Goal: Task Accomplishment & Management: Use online tool/utility

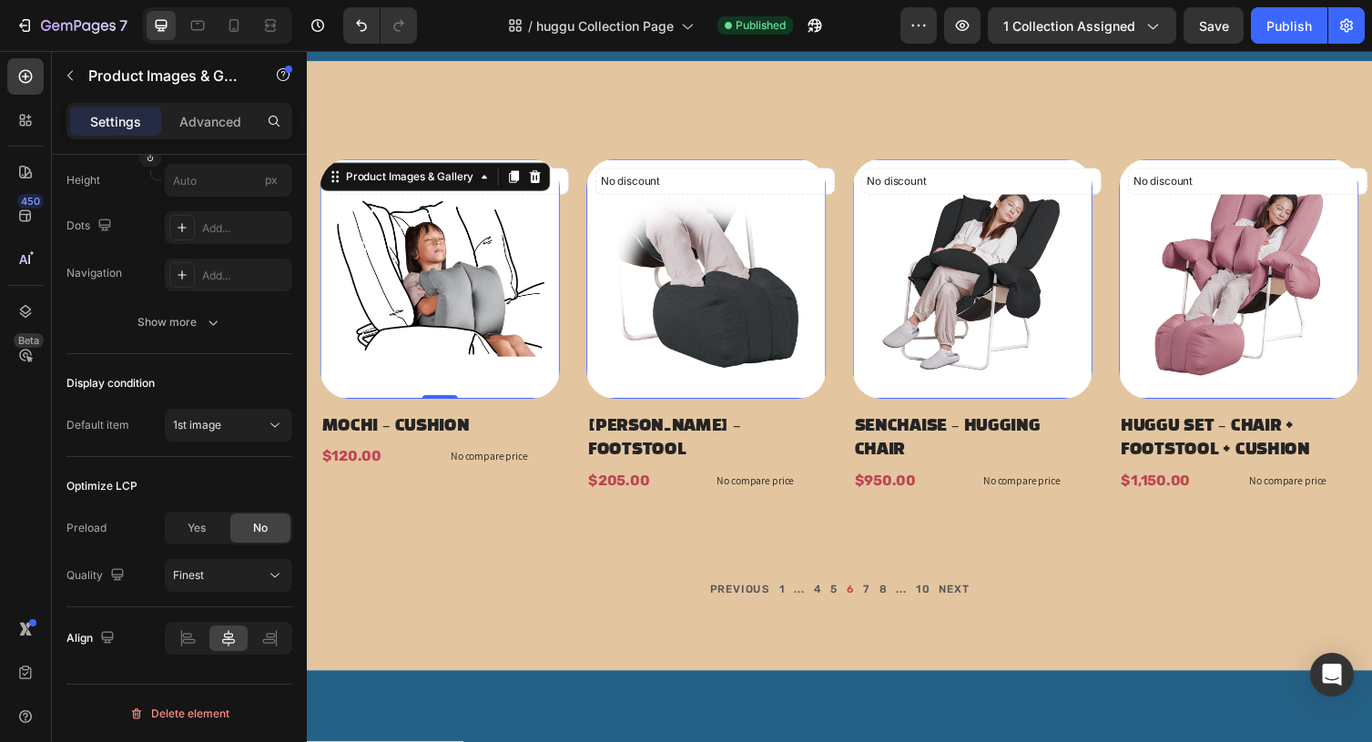
scroll to position [271, 0]
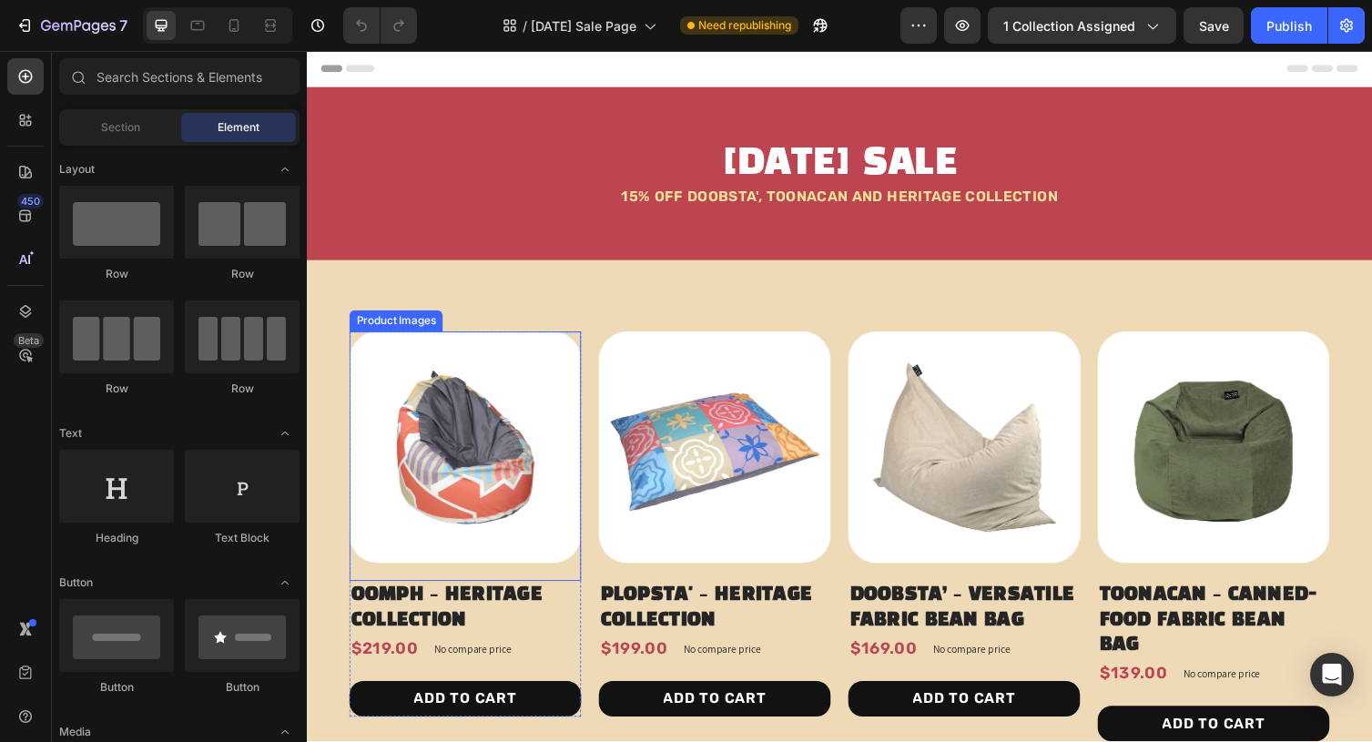
click at [444, 449] on img at bounding box center [470, 458] width 238 height 238
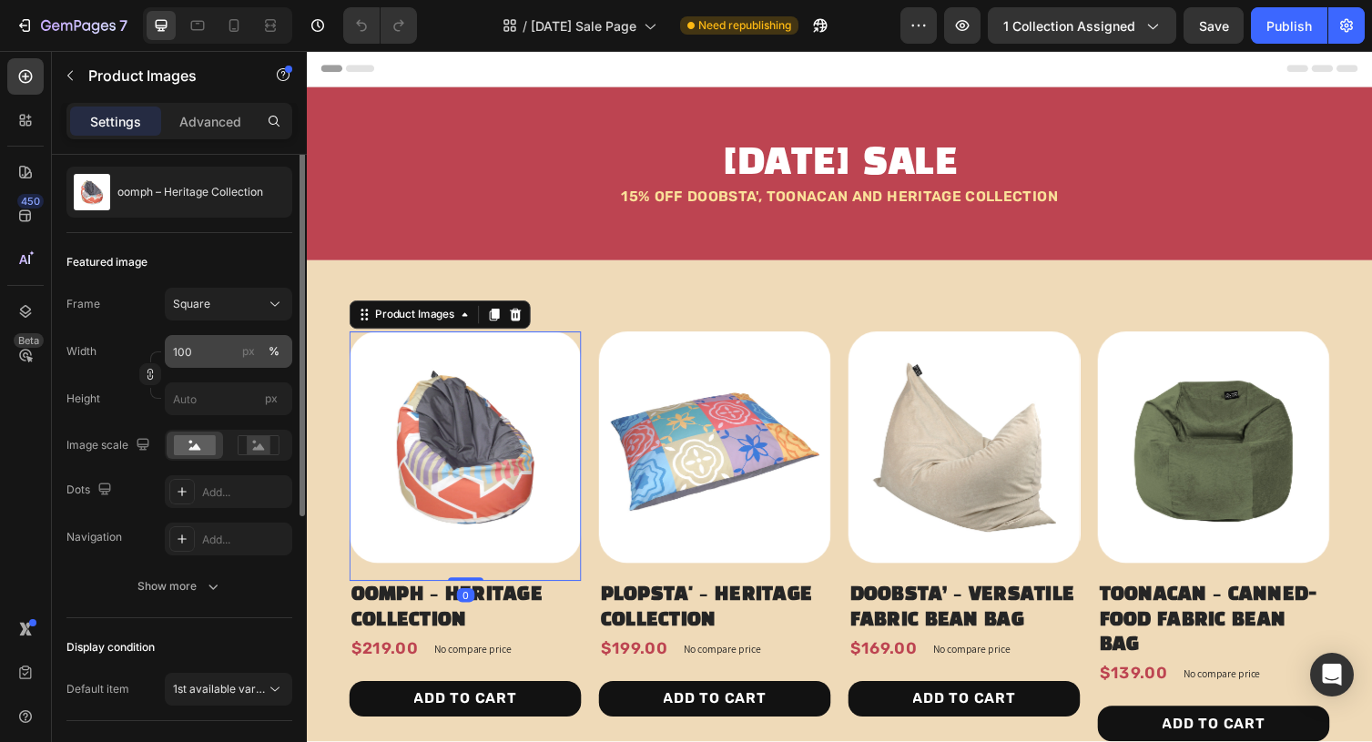
scroll to position [432, 0]
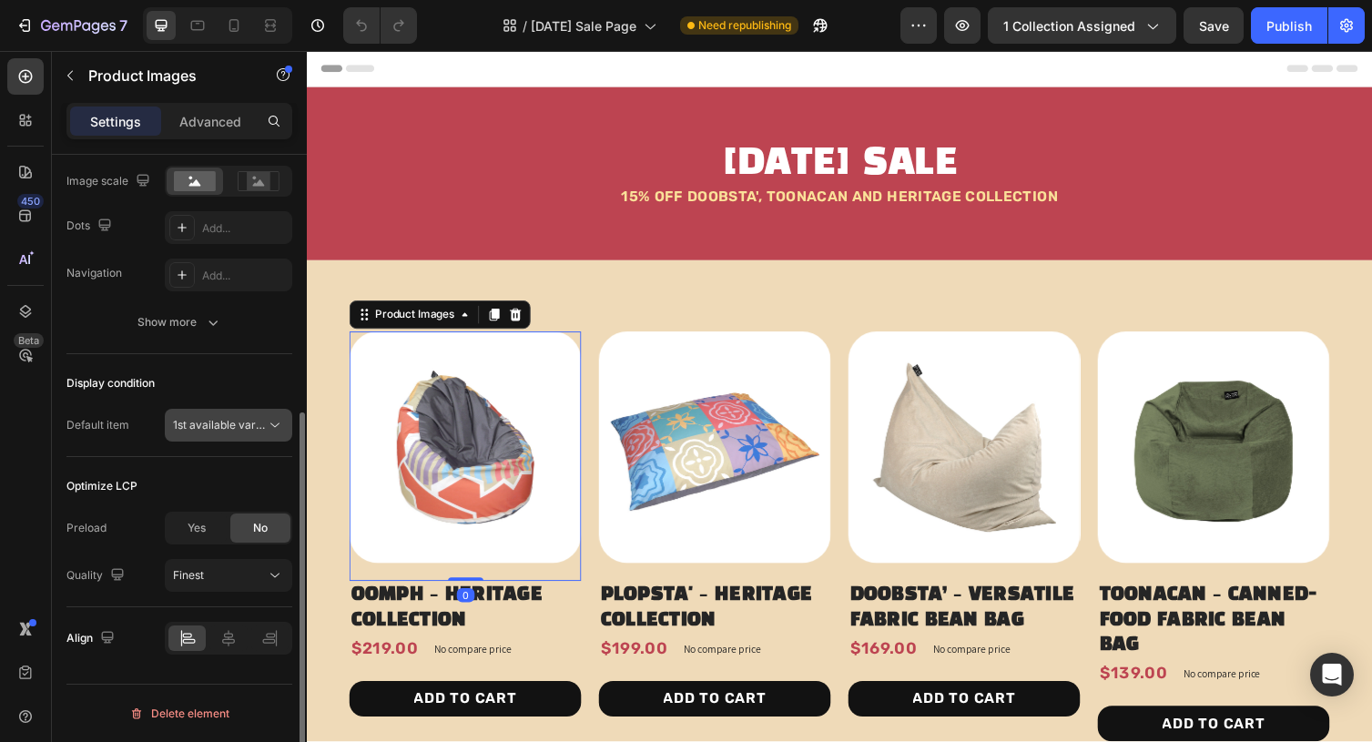
click at [219, 419] on span "1st available variant" at bounding box center [224, 425] width 102 height 14
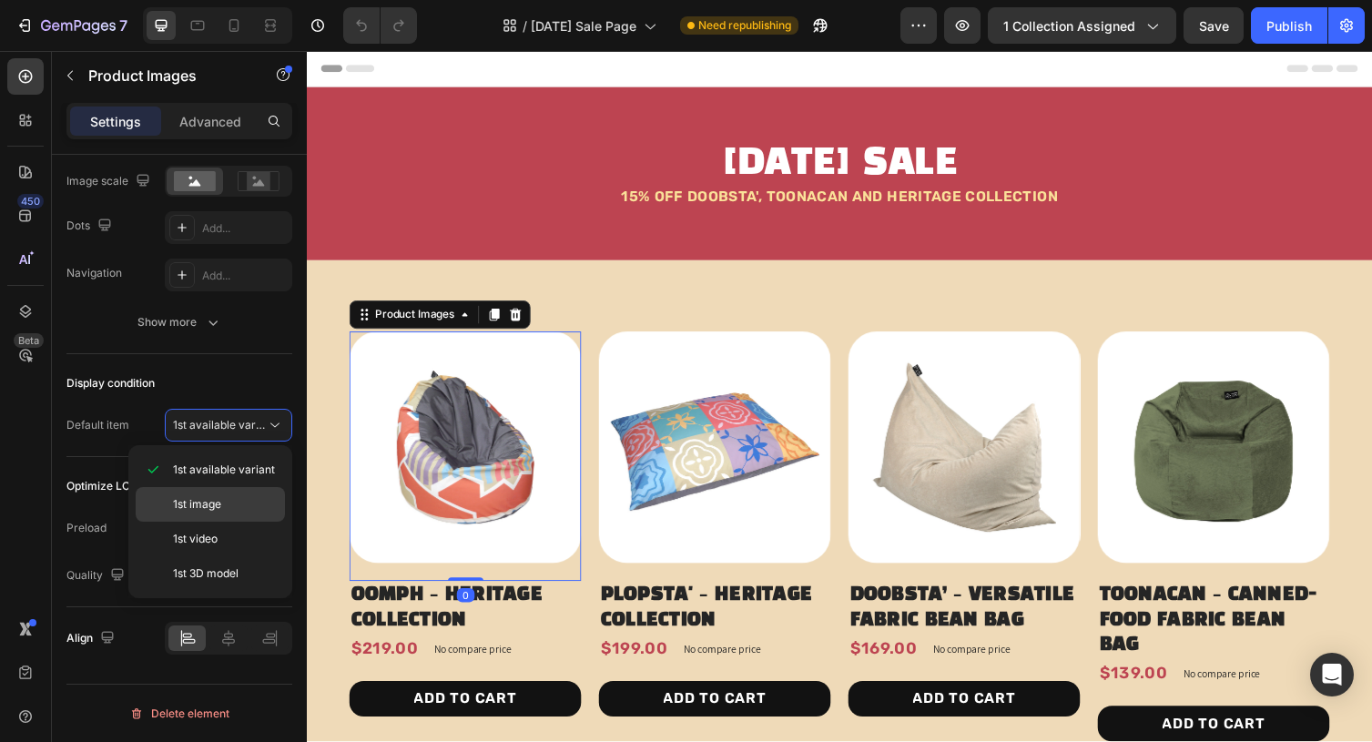
click at [215, 507] on span "1st image" at bounding box center [197, 504] width 48 height 16
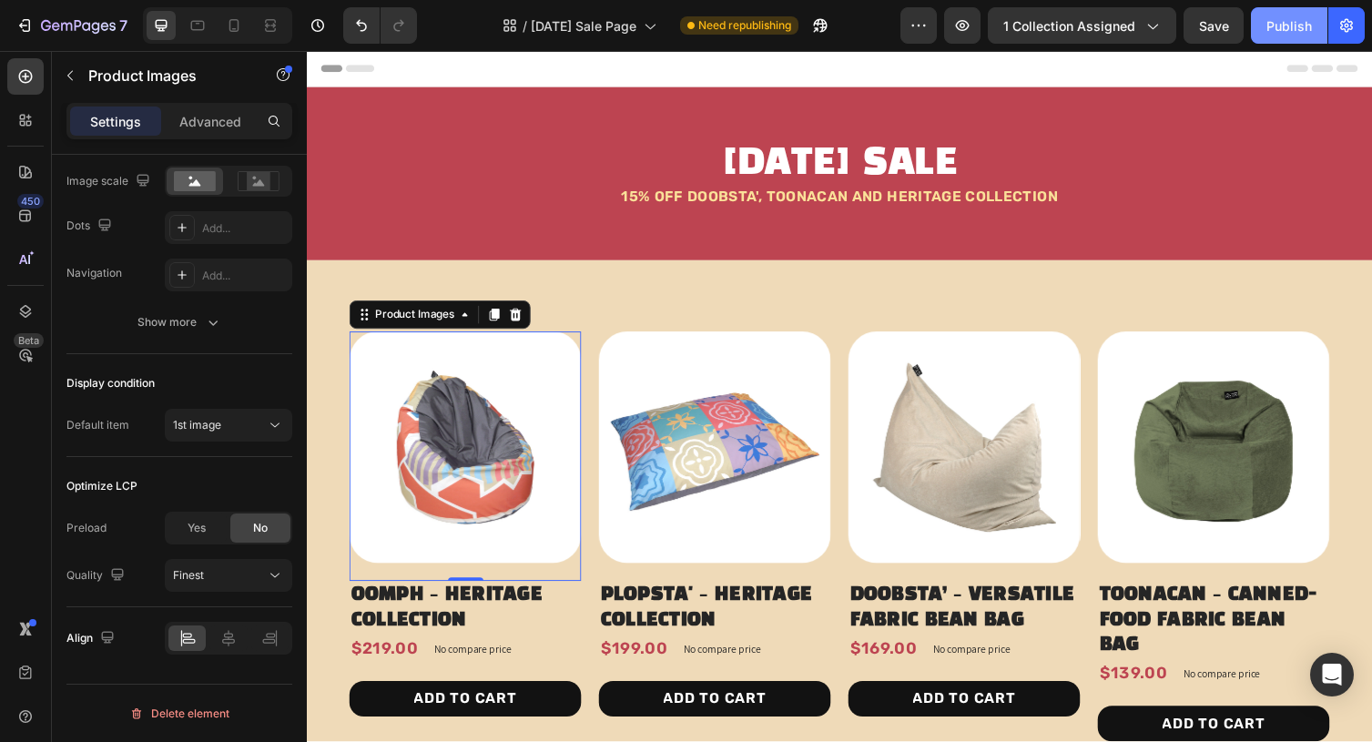
click at [1296, 23] on div "Publish" at bounding box center [1290, 25] width 46 height 19
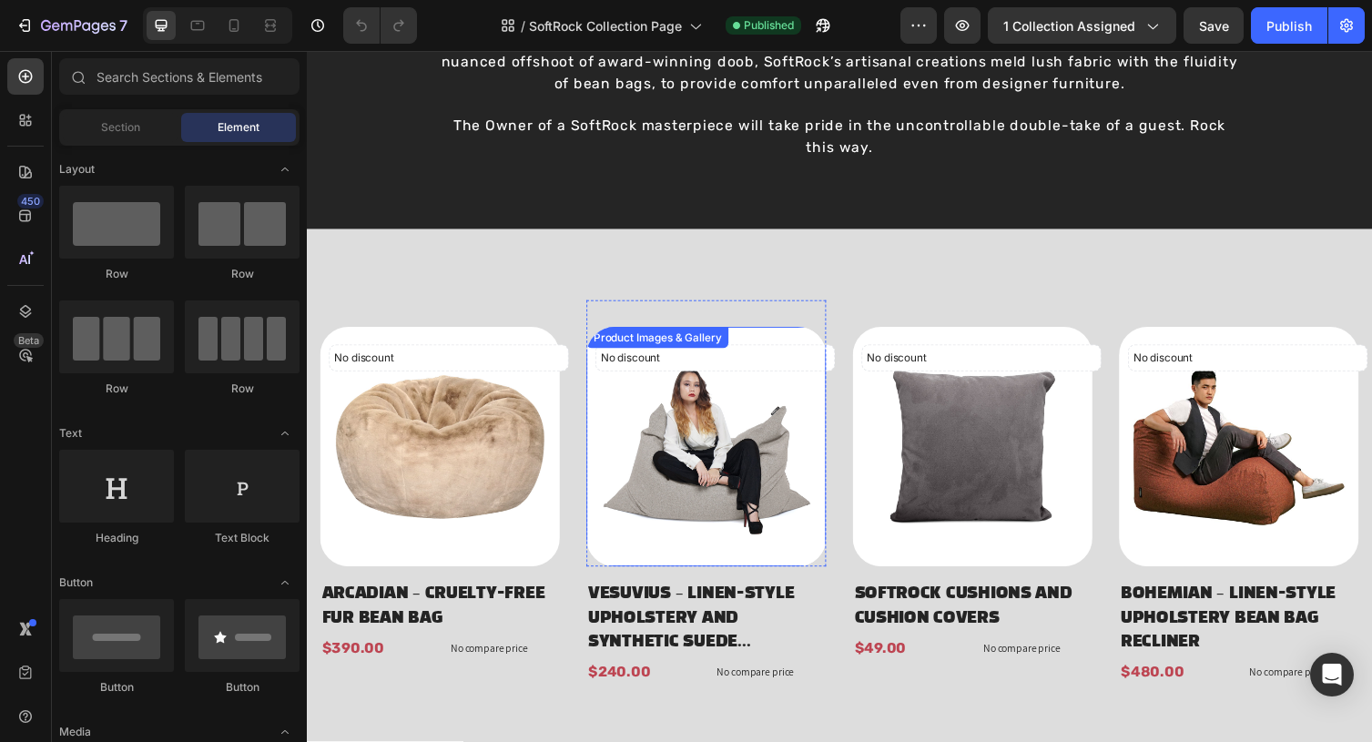
scroll to position [208, 0]
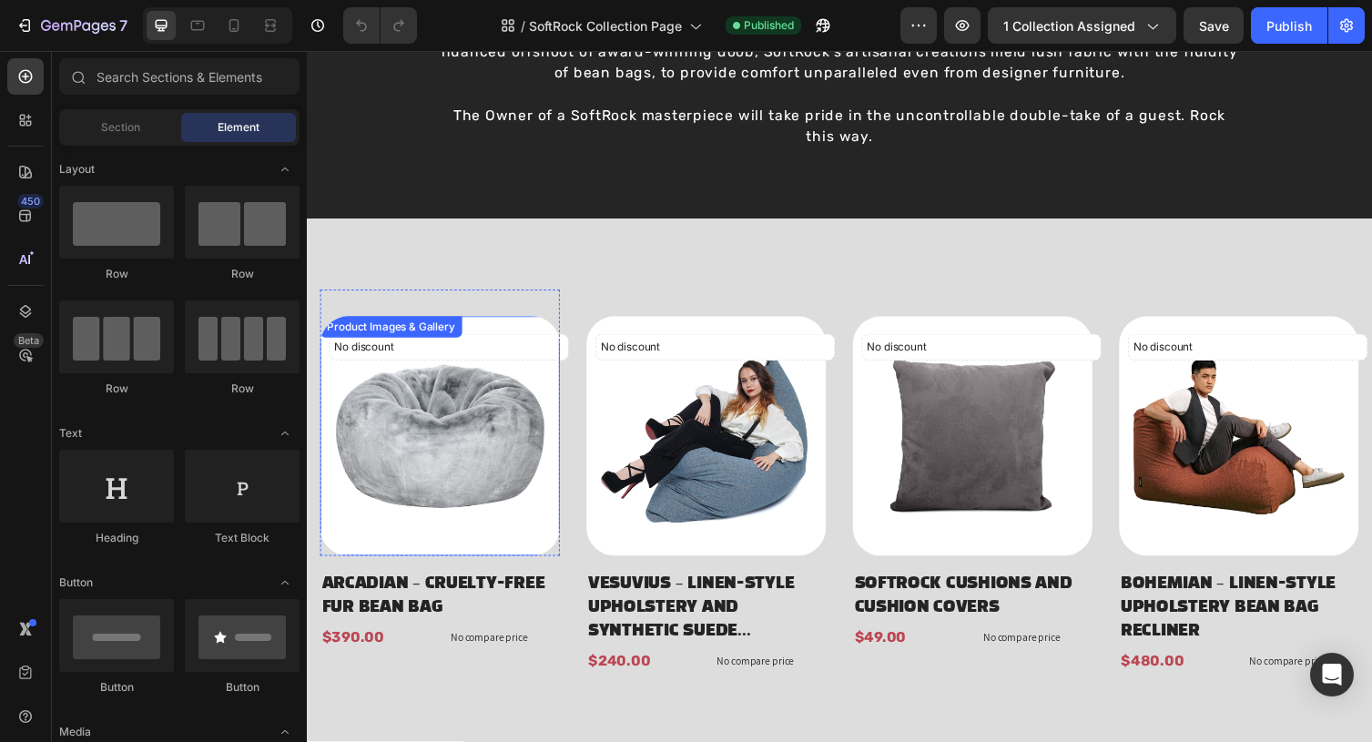
click at [376, 463] on img at bounding box center [444, 446] width 246 height 246
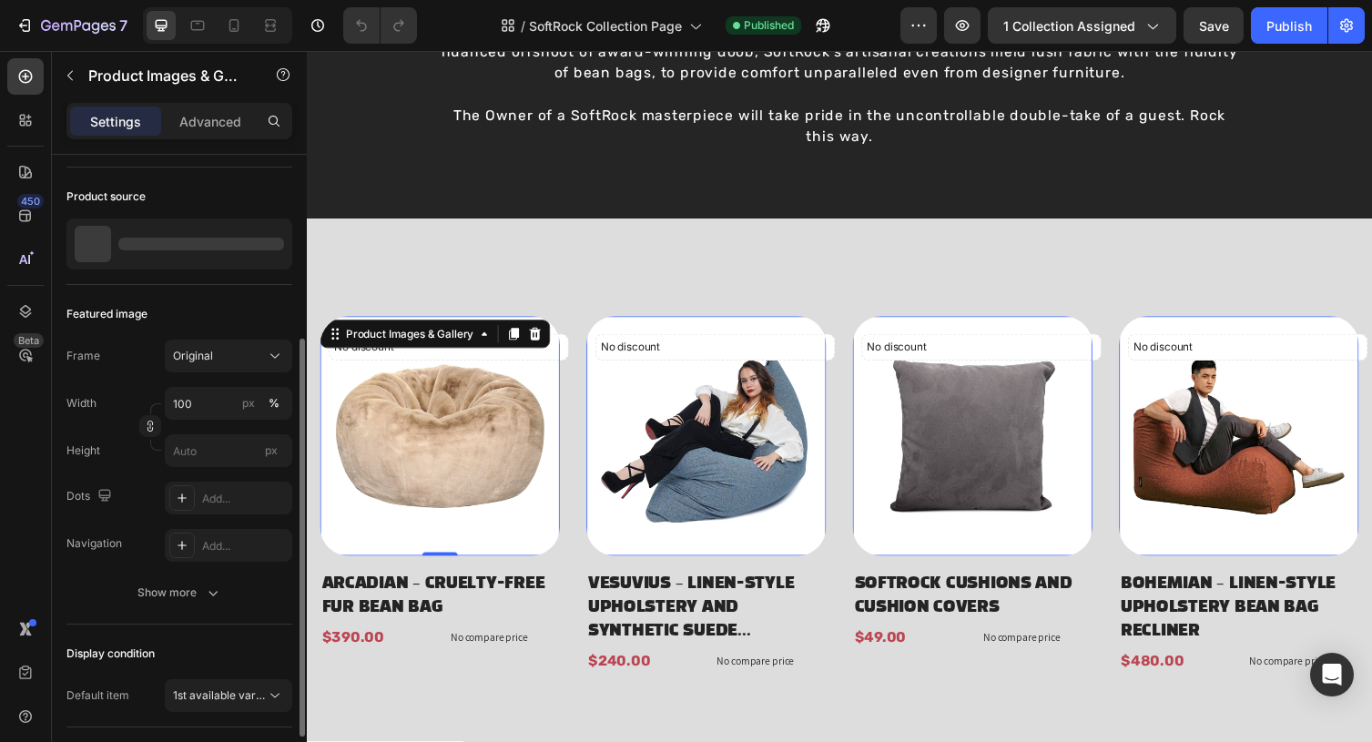
scroll to position [386, 0]
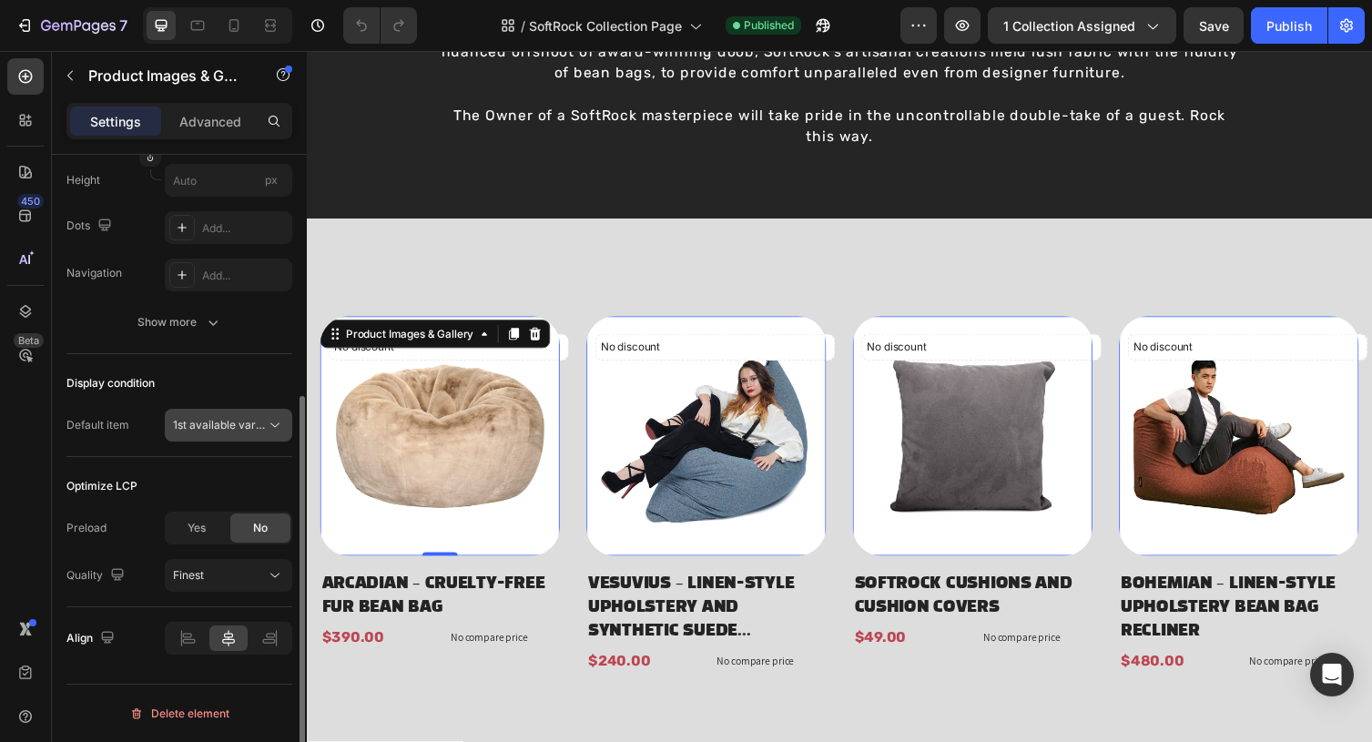
click at [260, 430] on span "1st available variant" at bounding box center [224, 425] width 102 height 14
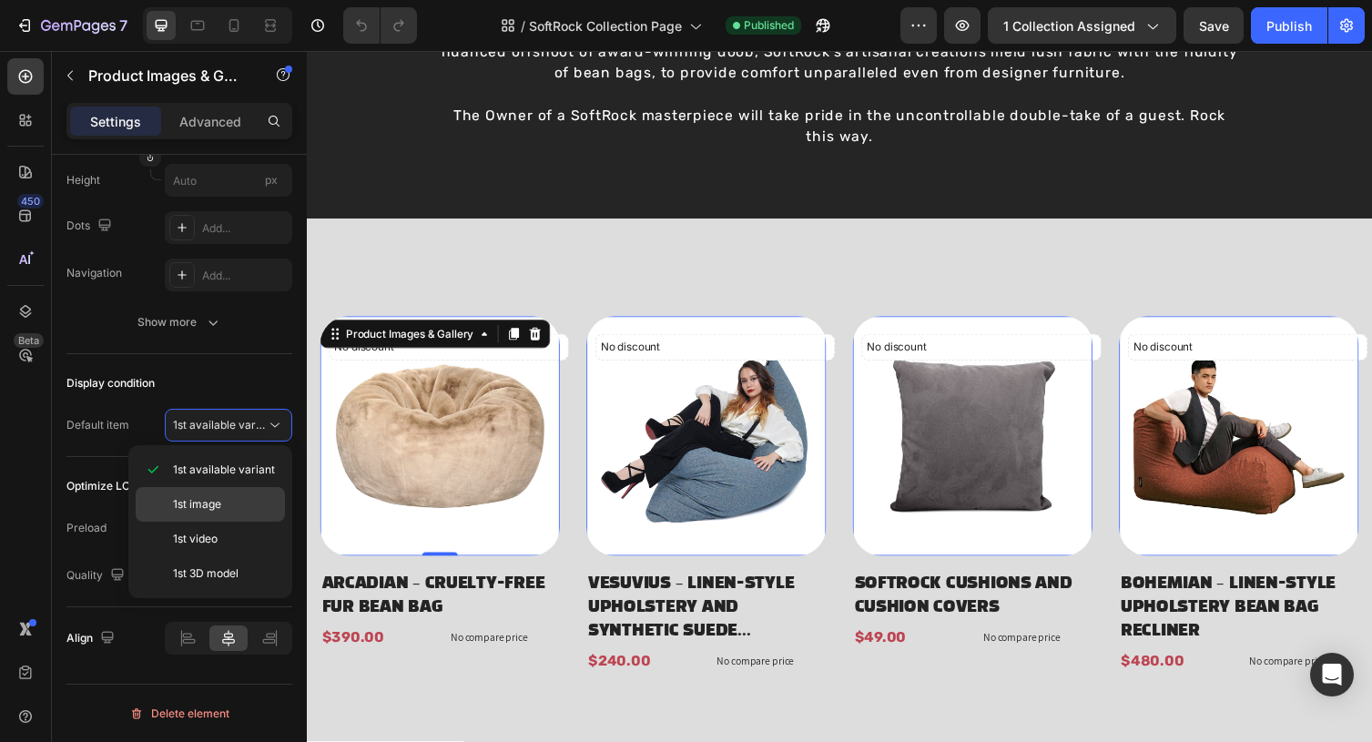
click at [235, 507] on p "1st image" at bounding box center [225, 504] width 104 height 16
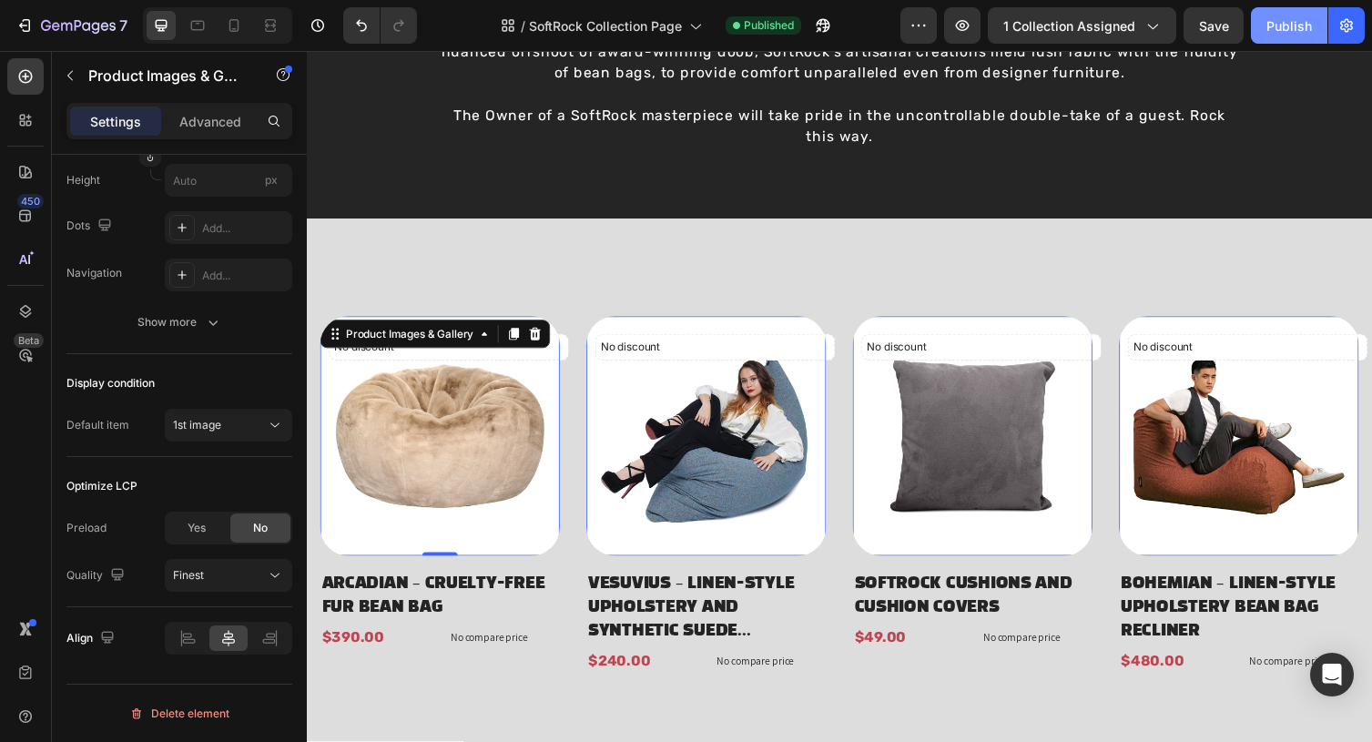
click at [1271, 32] on div "Publish" at bounding box center [1290, 25] width 46 height 19
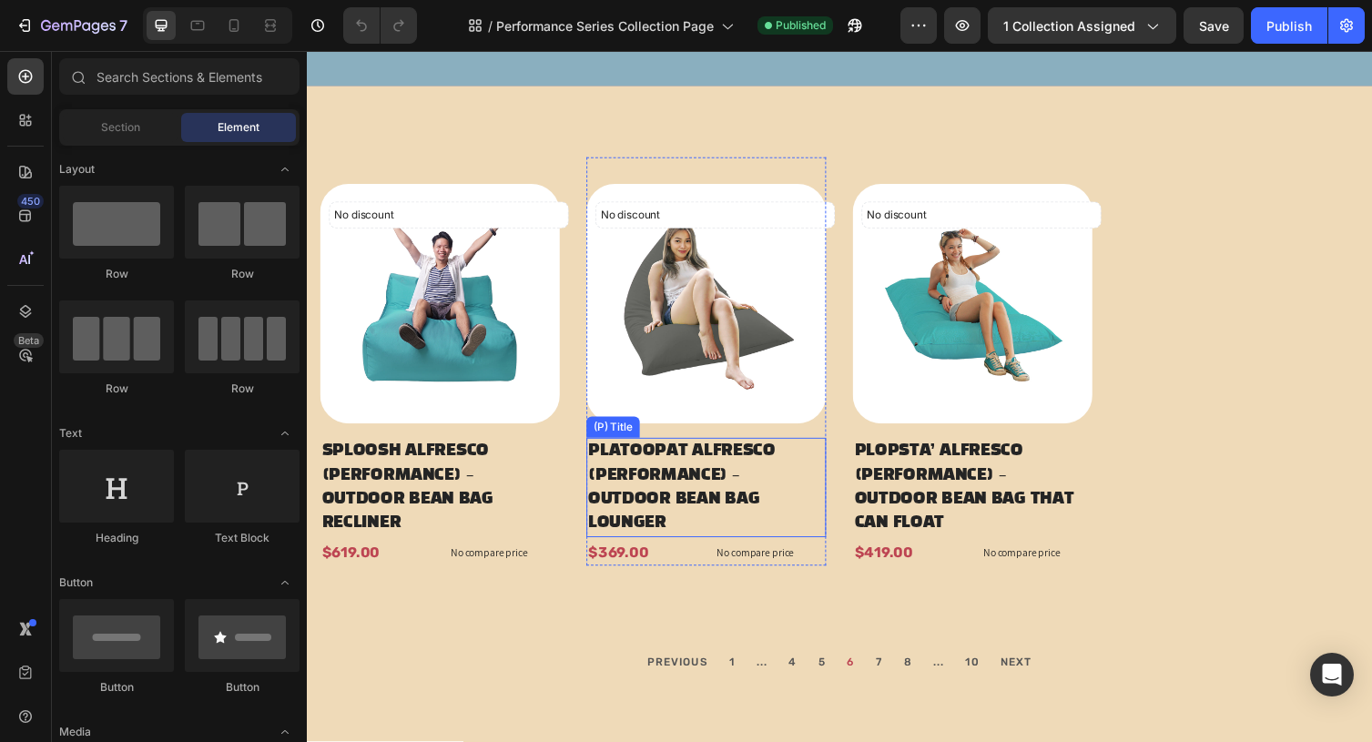
scroll to position [420, 0]
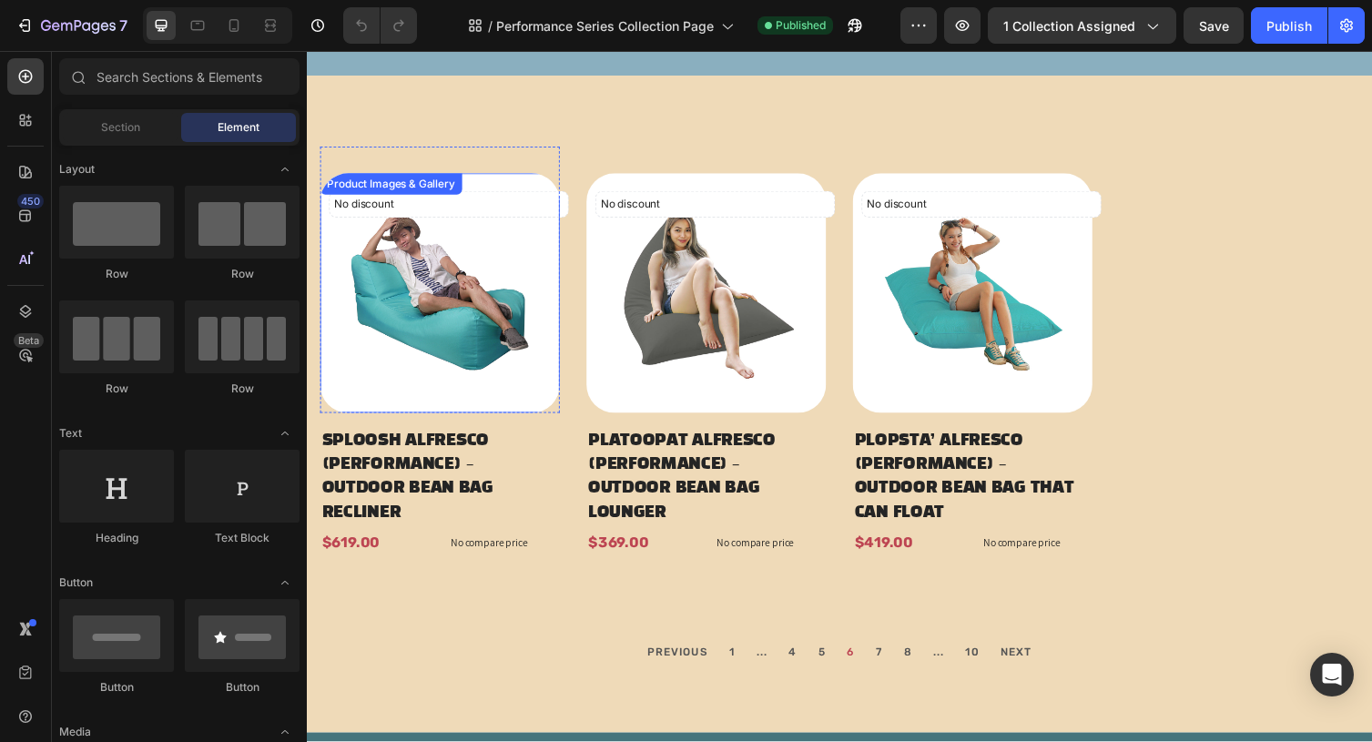
click at [432, 370] on img at bounding box center [444, 300] width 246 height 246
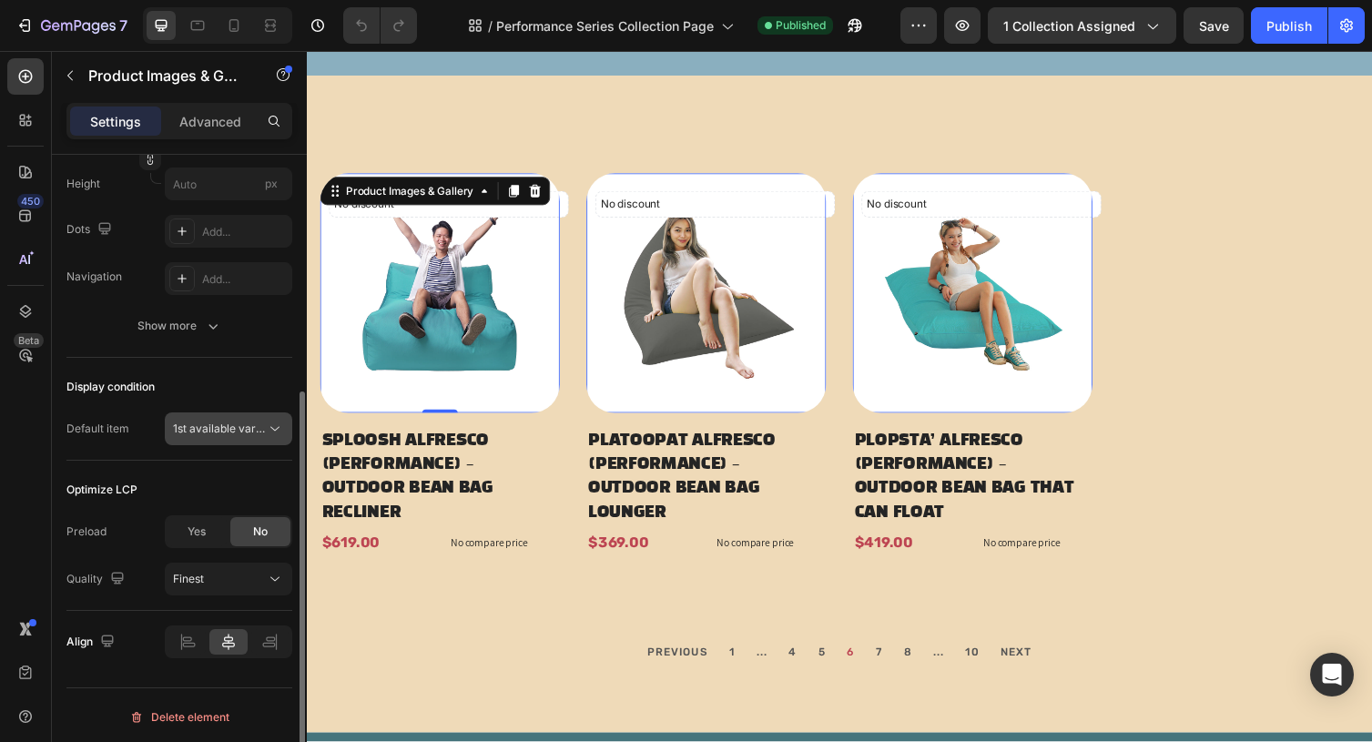
click at [243, 428] on span "1st available variant" at bounding box center [224, 429] width 102 height 14
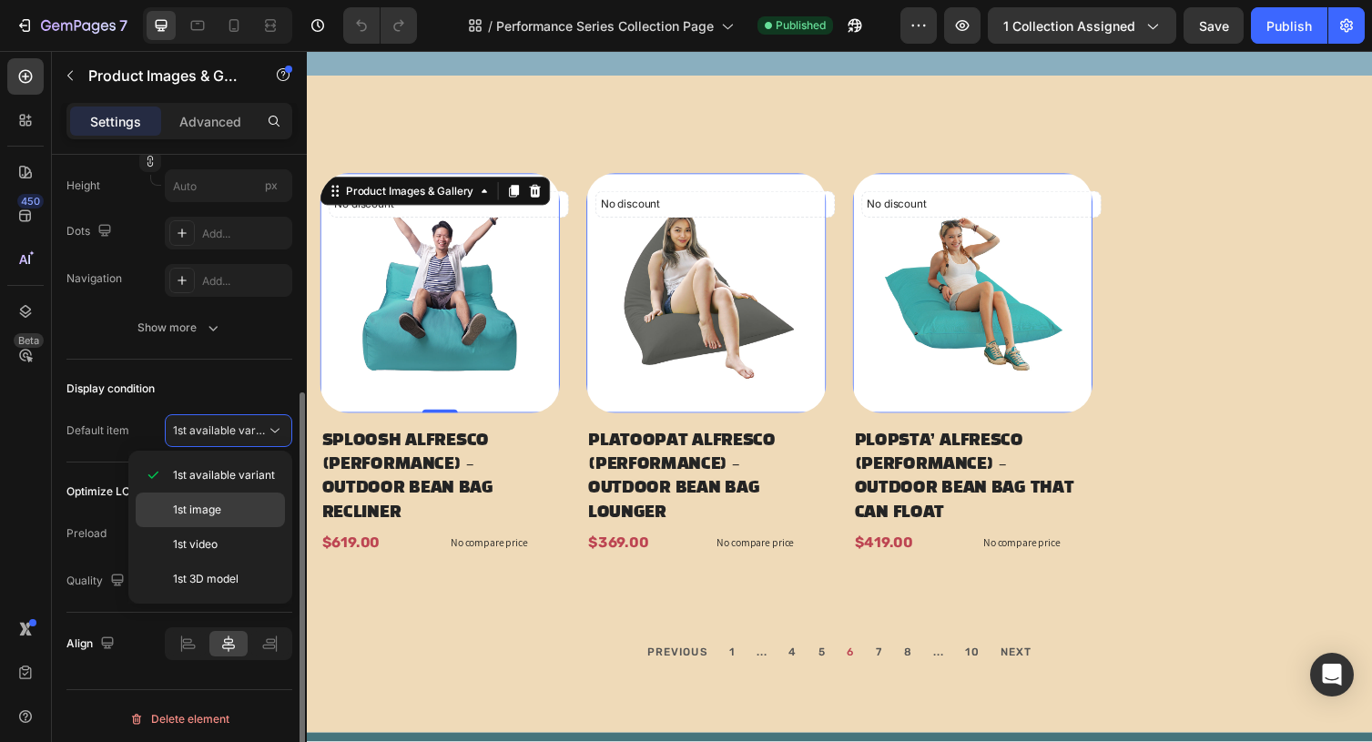
click at [244, 527] on div "1st image" at bounding box center [210, 544] width 149 height 35
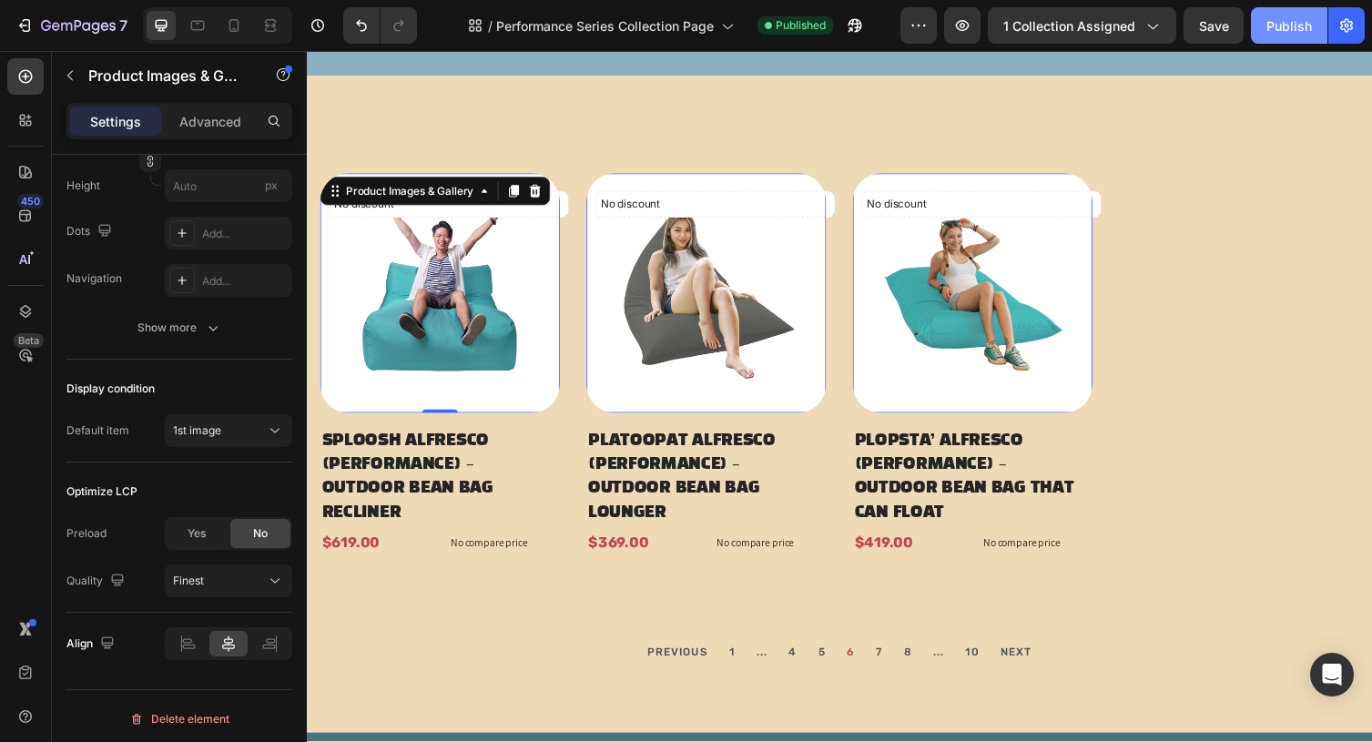
click at [1266, 17] on button "Publish" at bounding box center [1289, 25] width 77 height 36
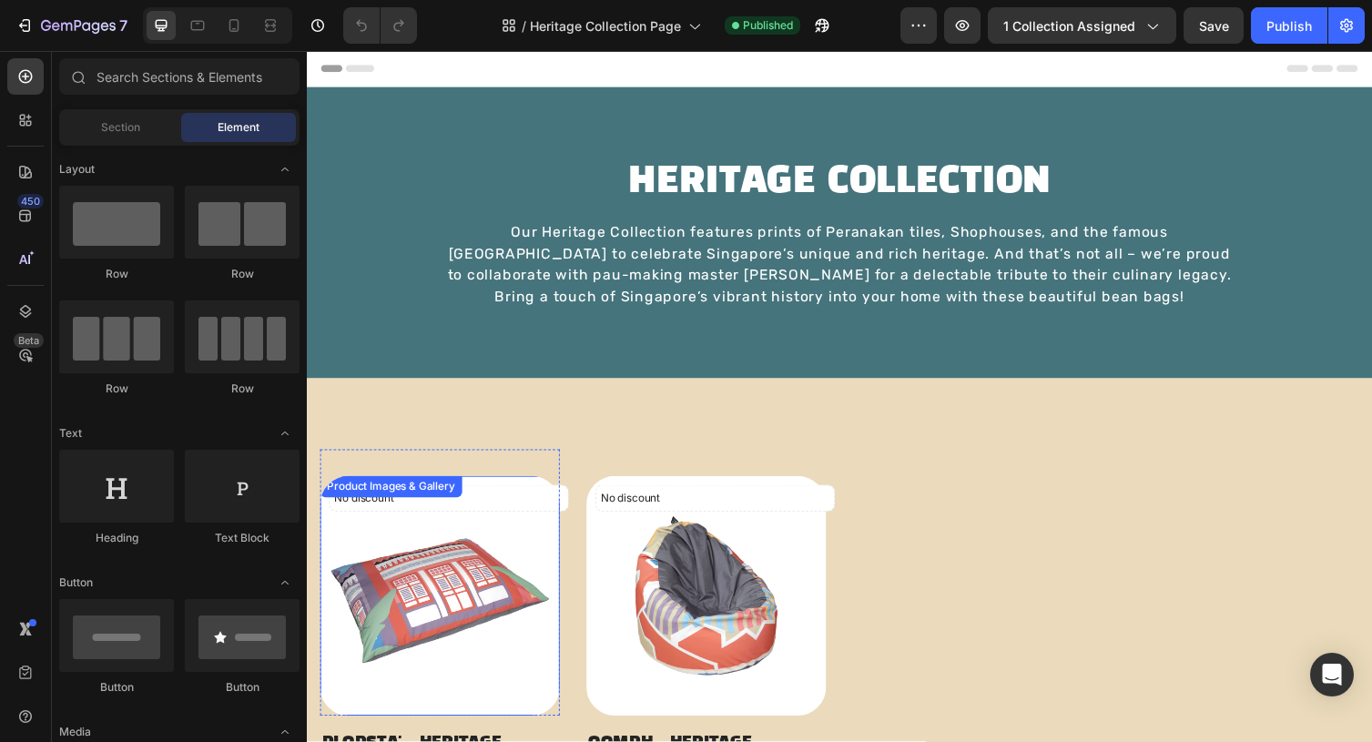
click at [342, 570] on img at bounding box center [444, 610] width 246 height 246
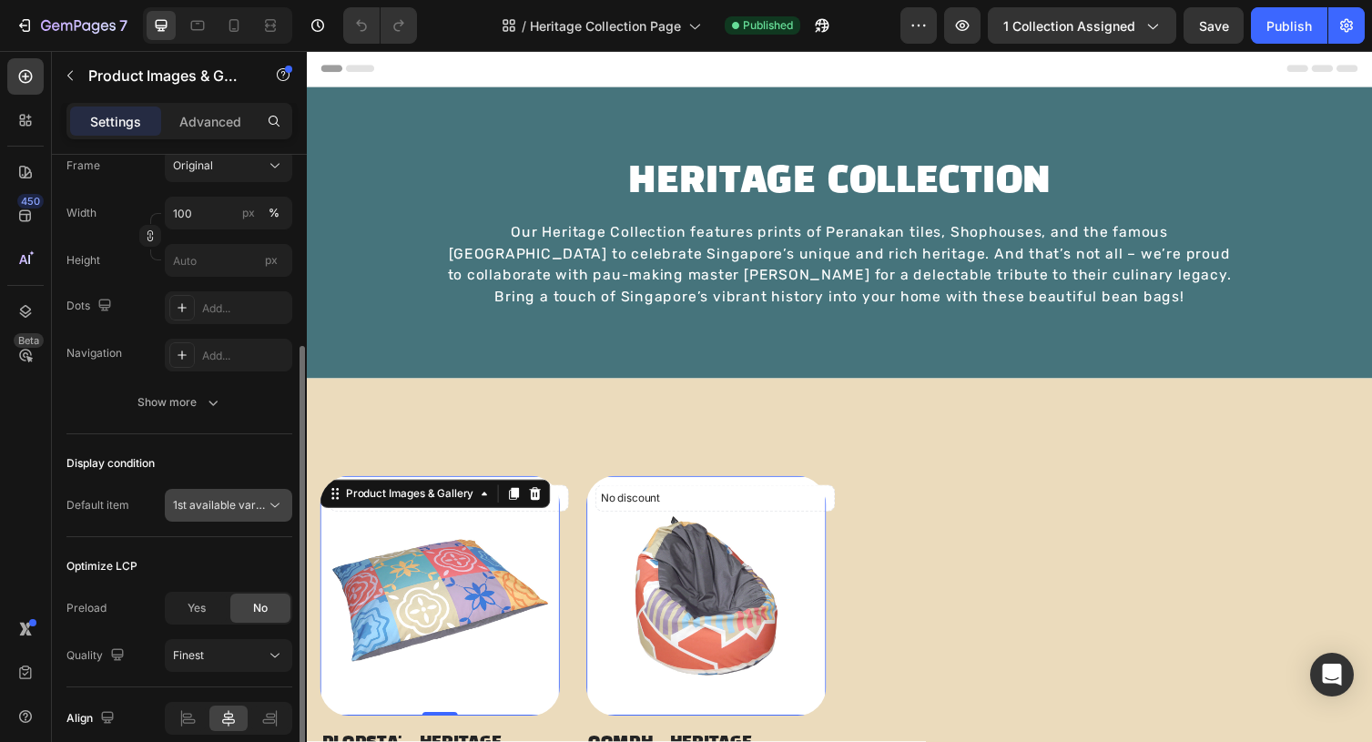
click at [219, 509] on span "1st available variant" at bounding box center [224, 505] width 102 height 14
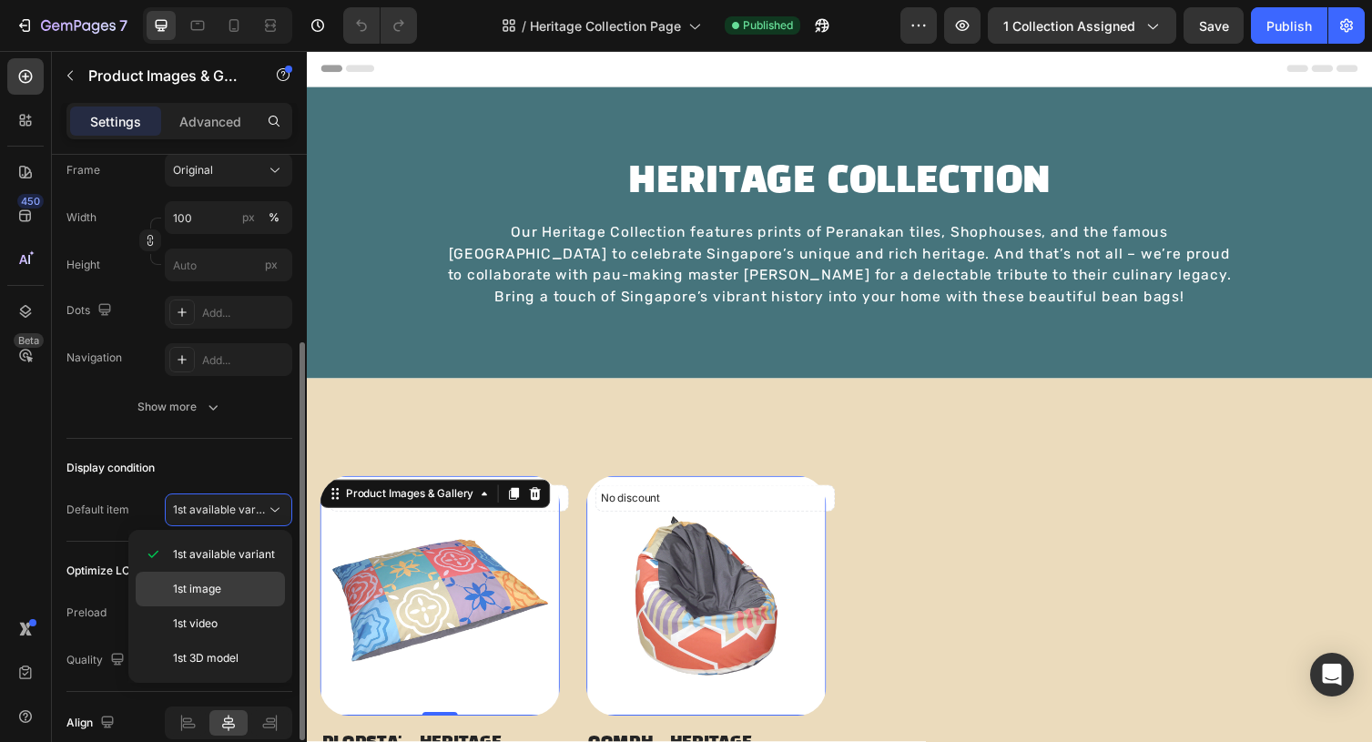
click at [227, 585] on p "1st image" at bounding box center [225, 589] width 104 height 16
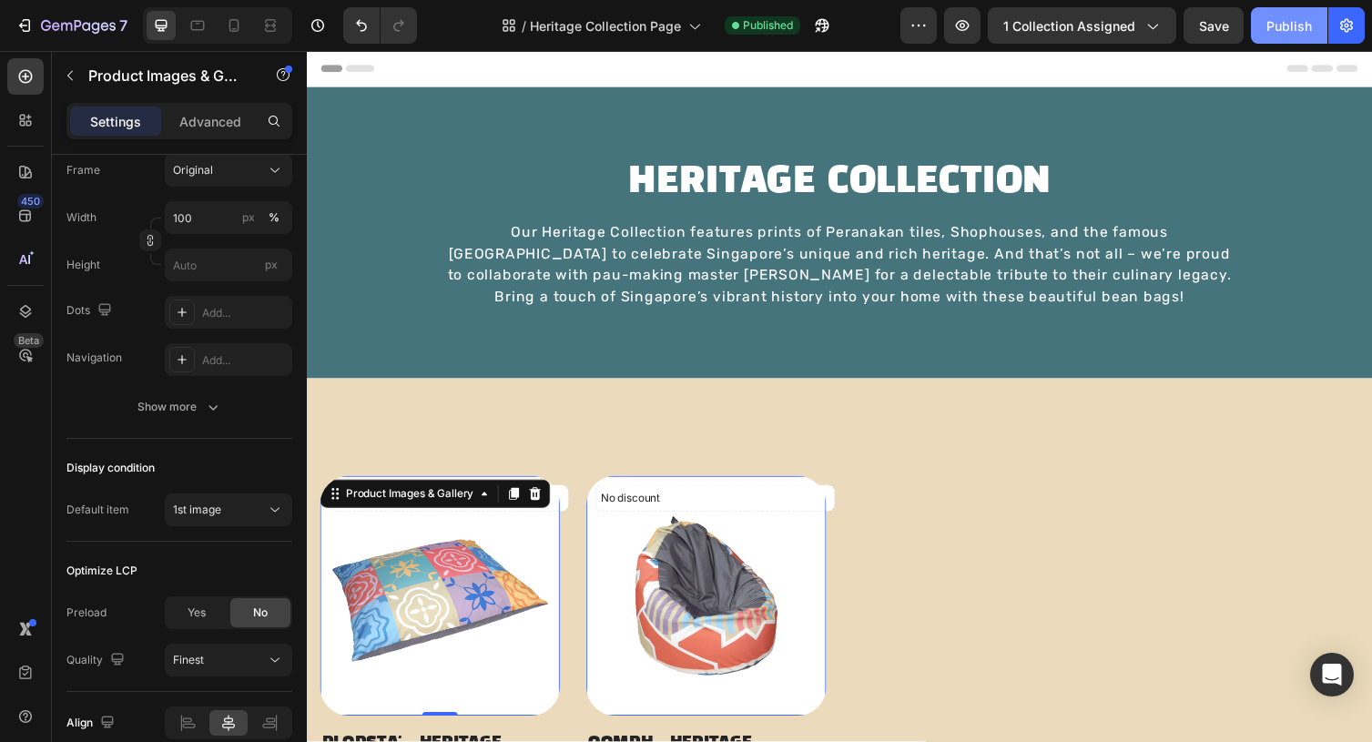
click at [1269, 24] on div "Publish" at bounding box center [1290, 25] width 46 height 19
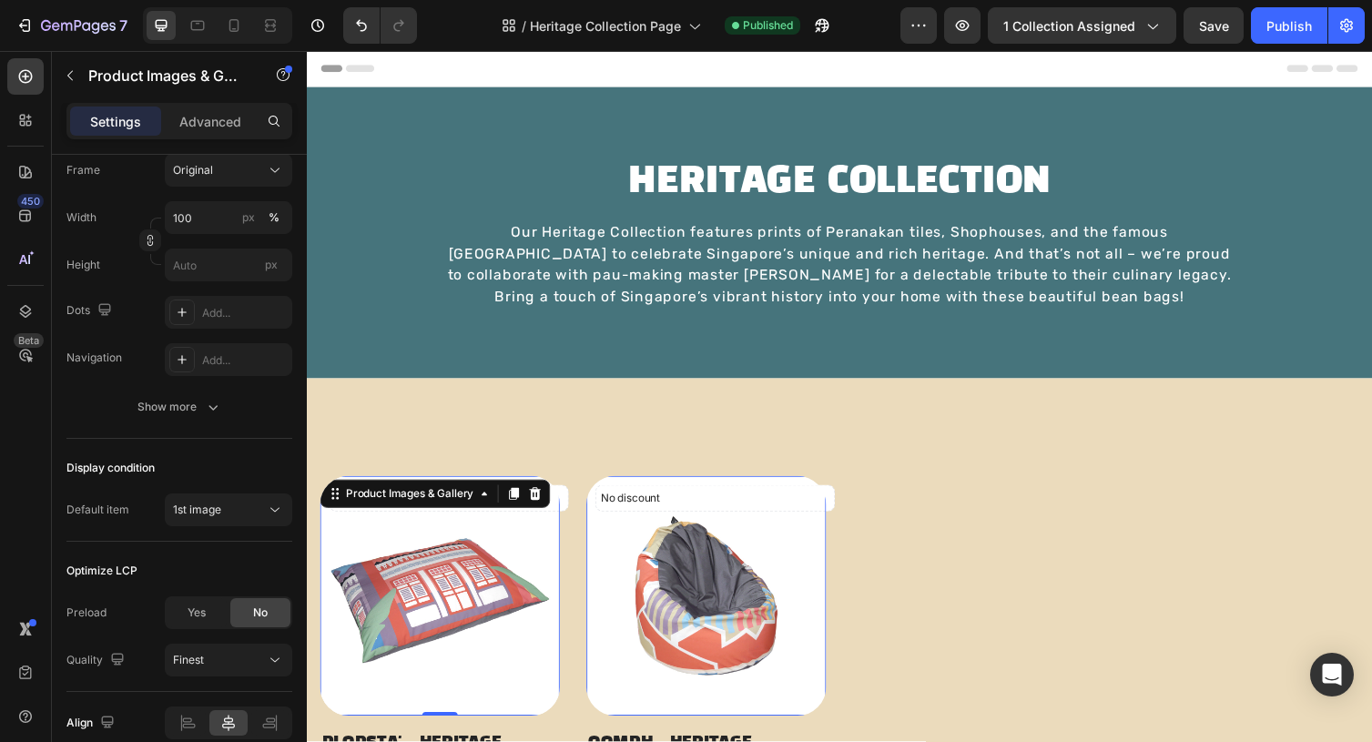
click at [404, 645] on img at bounding box center [444, 610] width 246 height 246
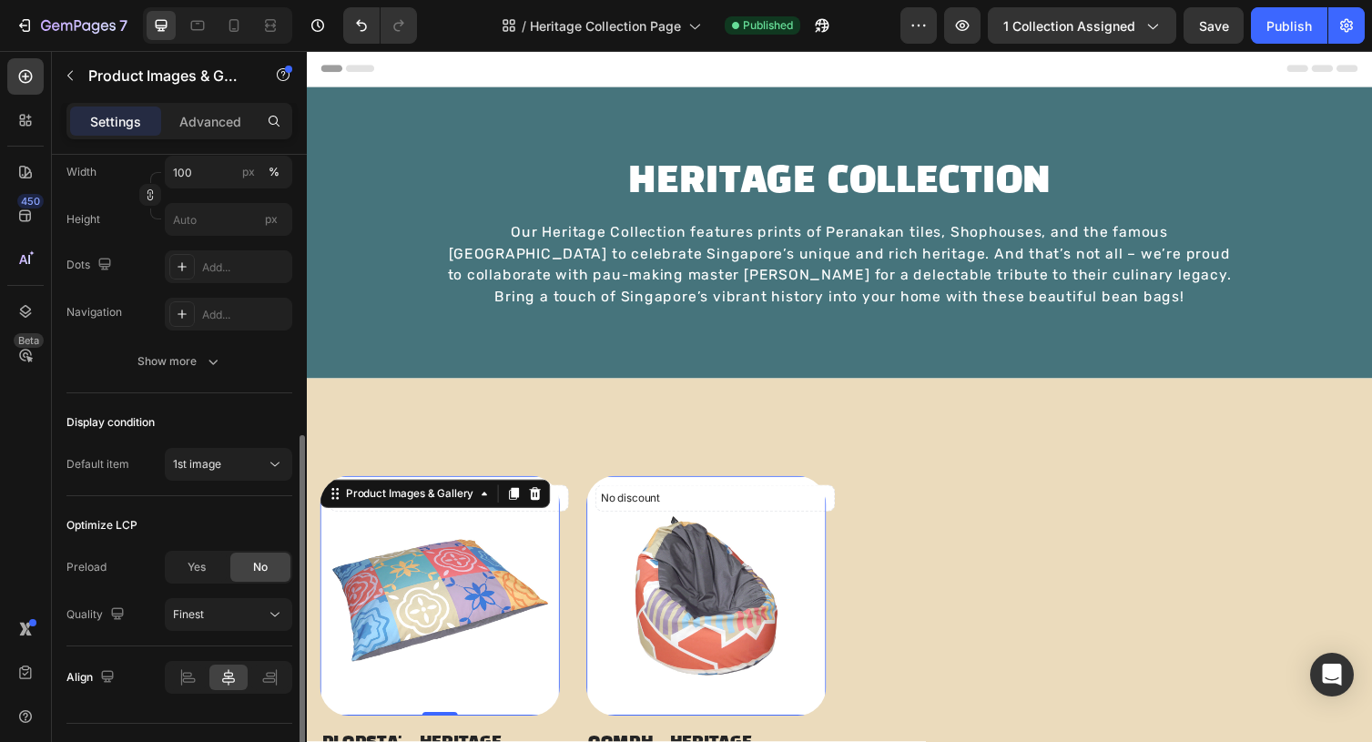
scroll to position [386, 0]
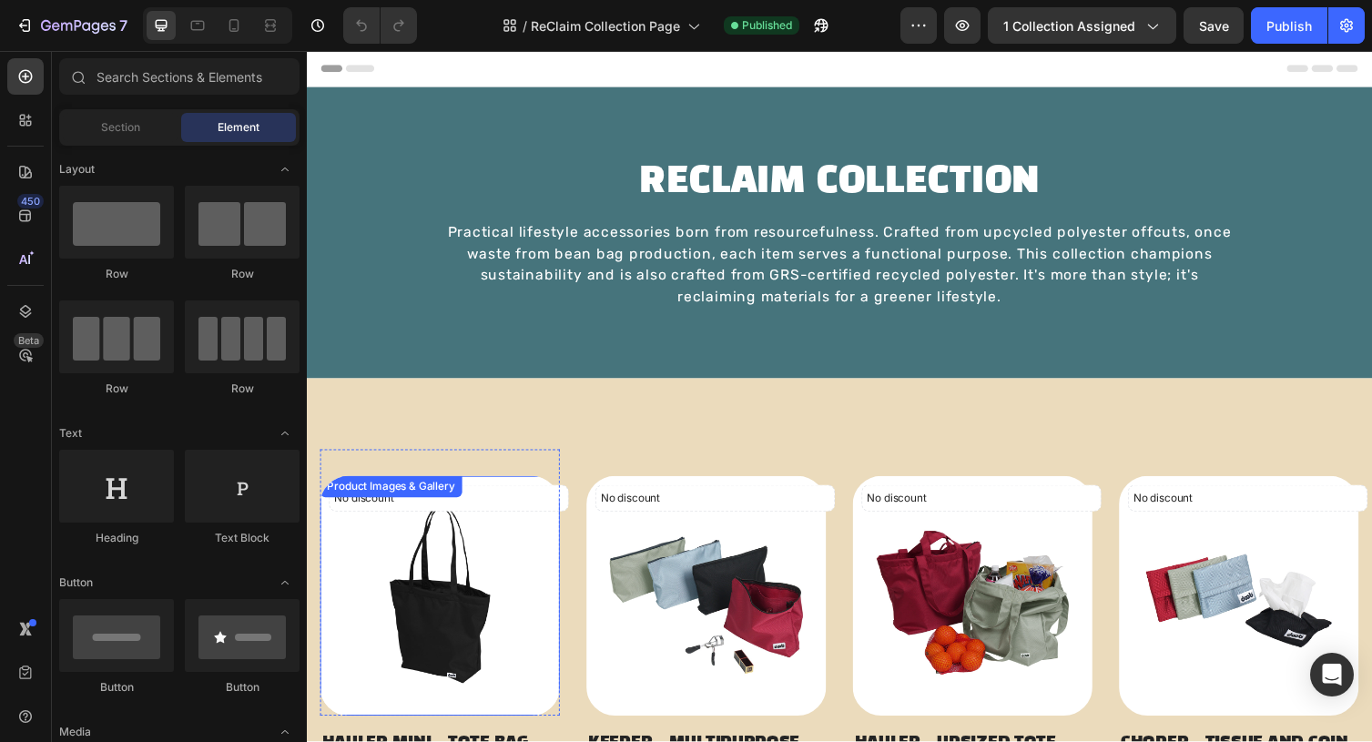
click at [364, 641] on img at bounding box center [444, 610] width 246 height 246
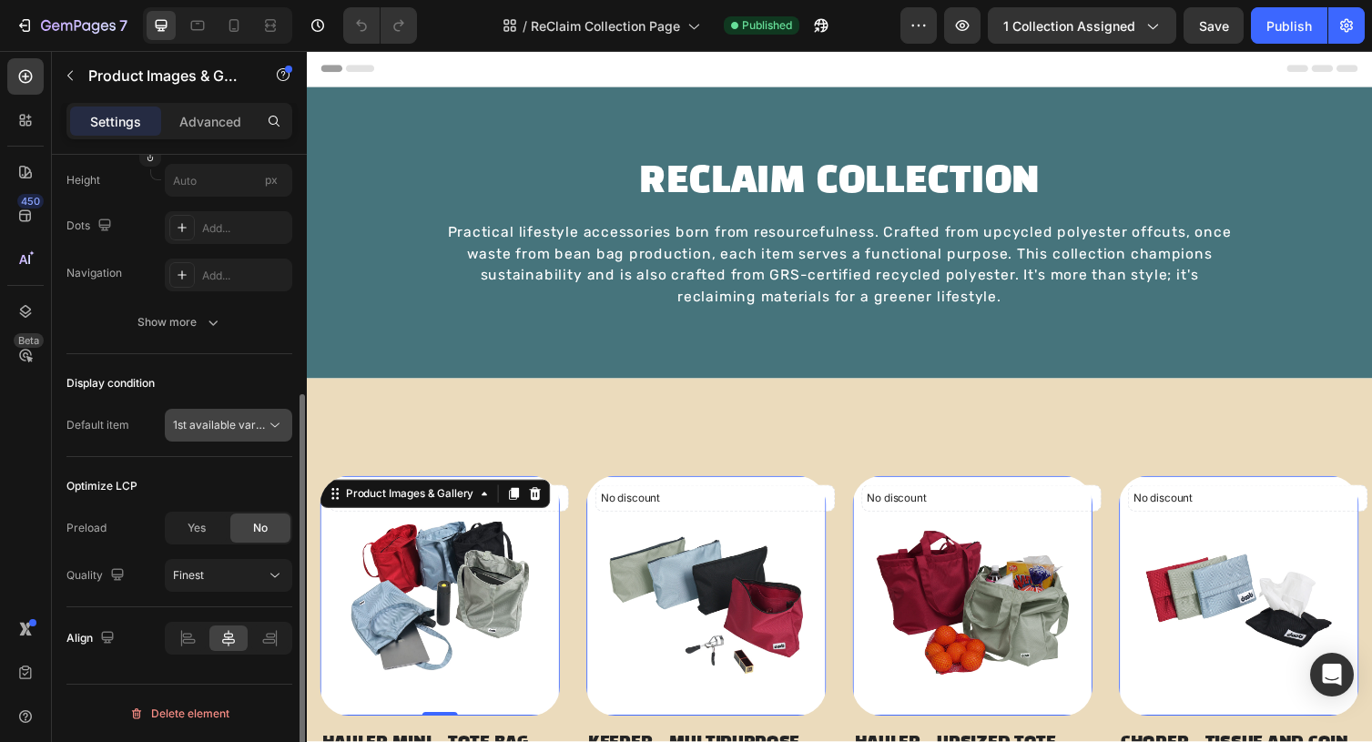
click at [228, 418] on button "1st available variant" at bounding box center [229, 425] width 128 height 33
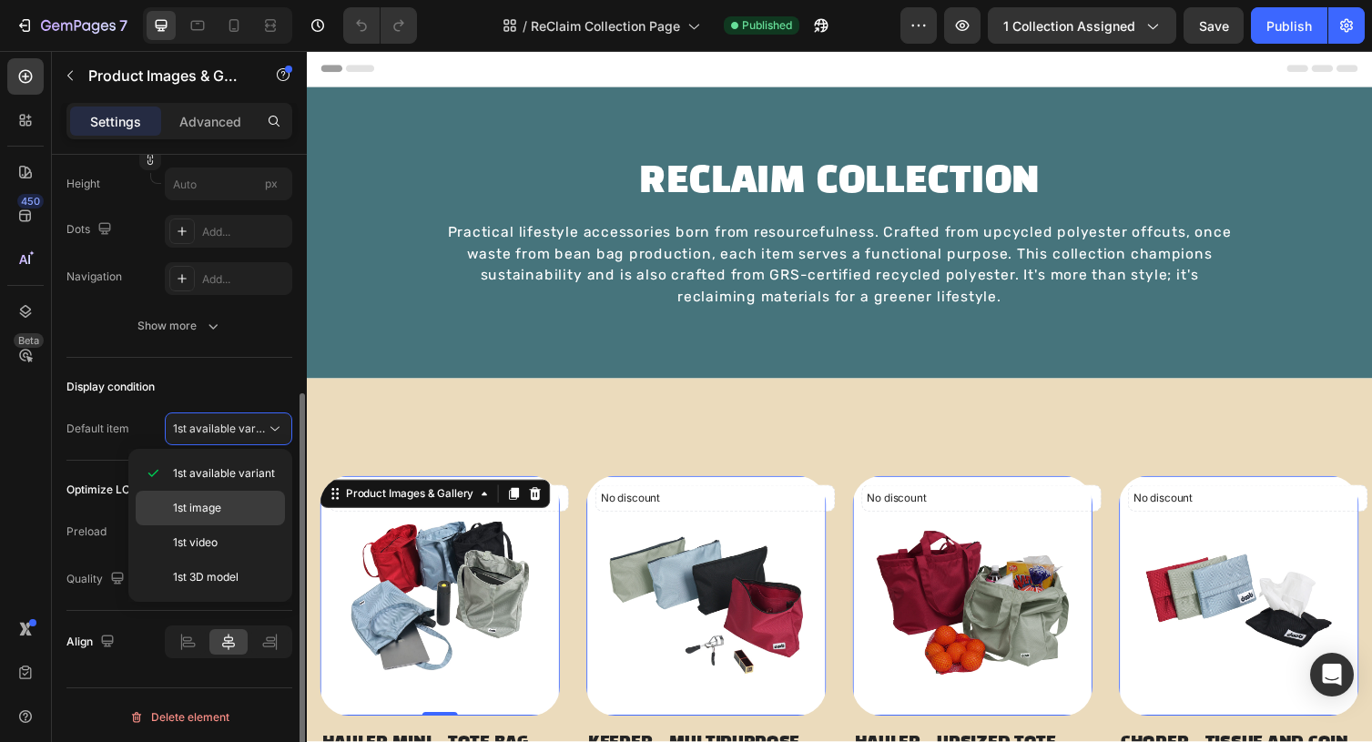
click at [227, 513] on p "1st image" at bounding box center [225, 508] width 104 height 16
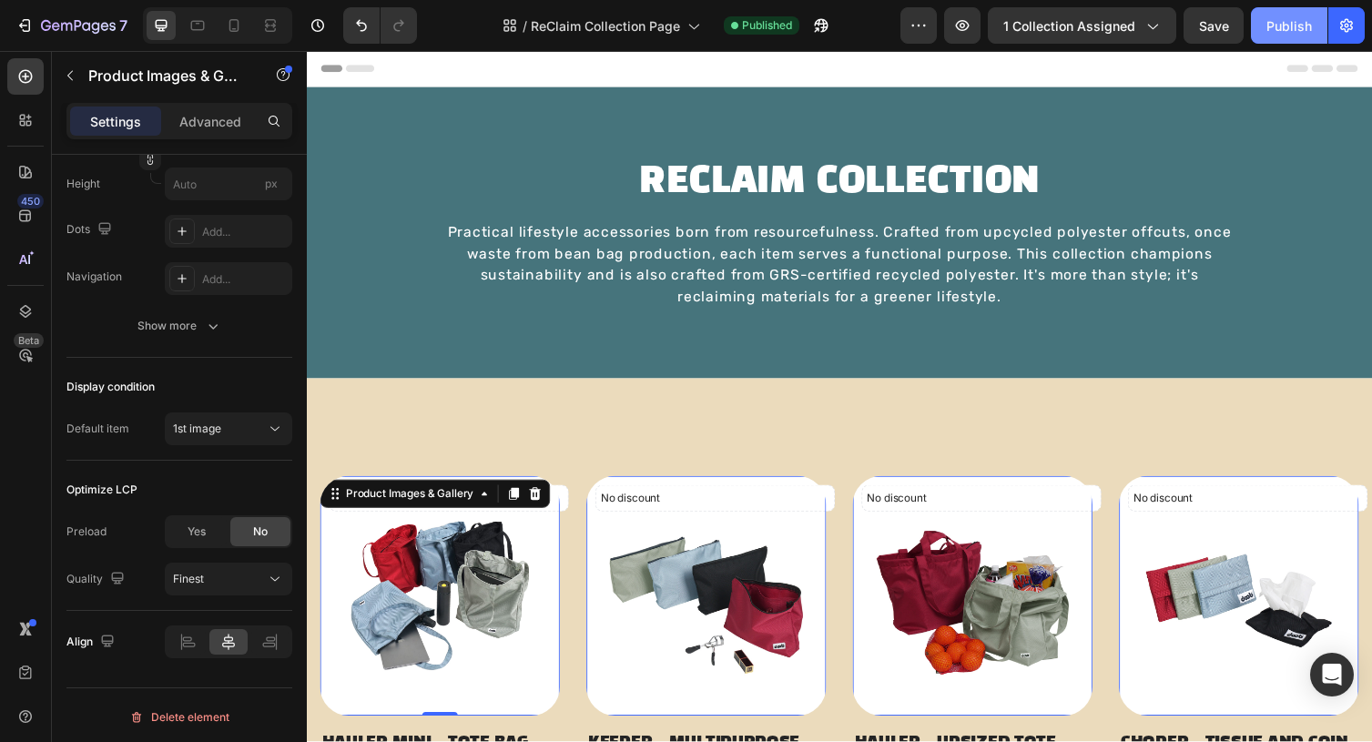
click at [1282, 28] on div "Publish" at bounding box center [1290, 25] width 46 height 19
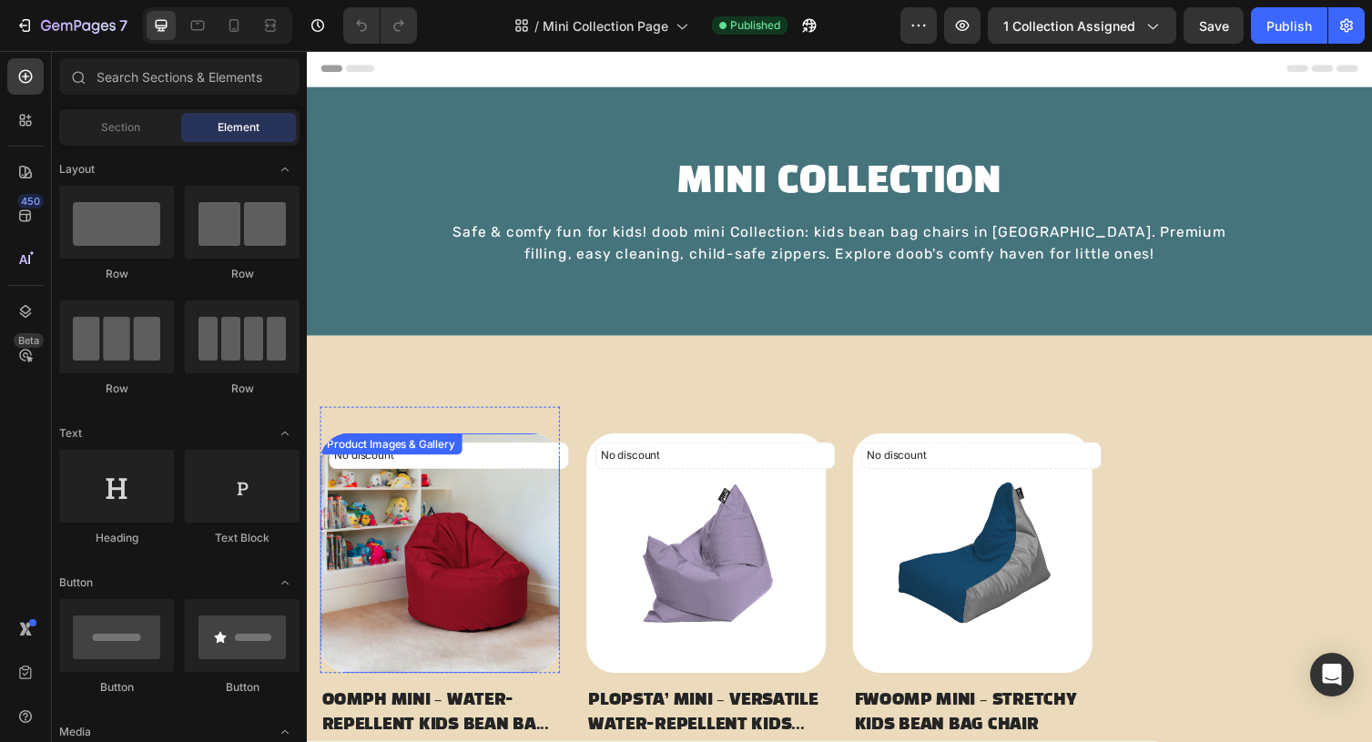
click at [369, 583] on img at bounding box center [444, 567] width 246 height 246
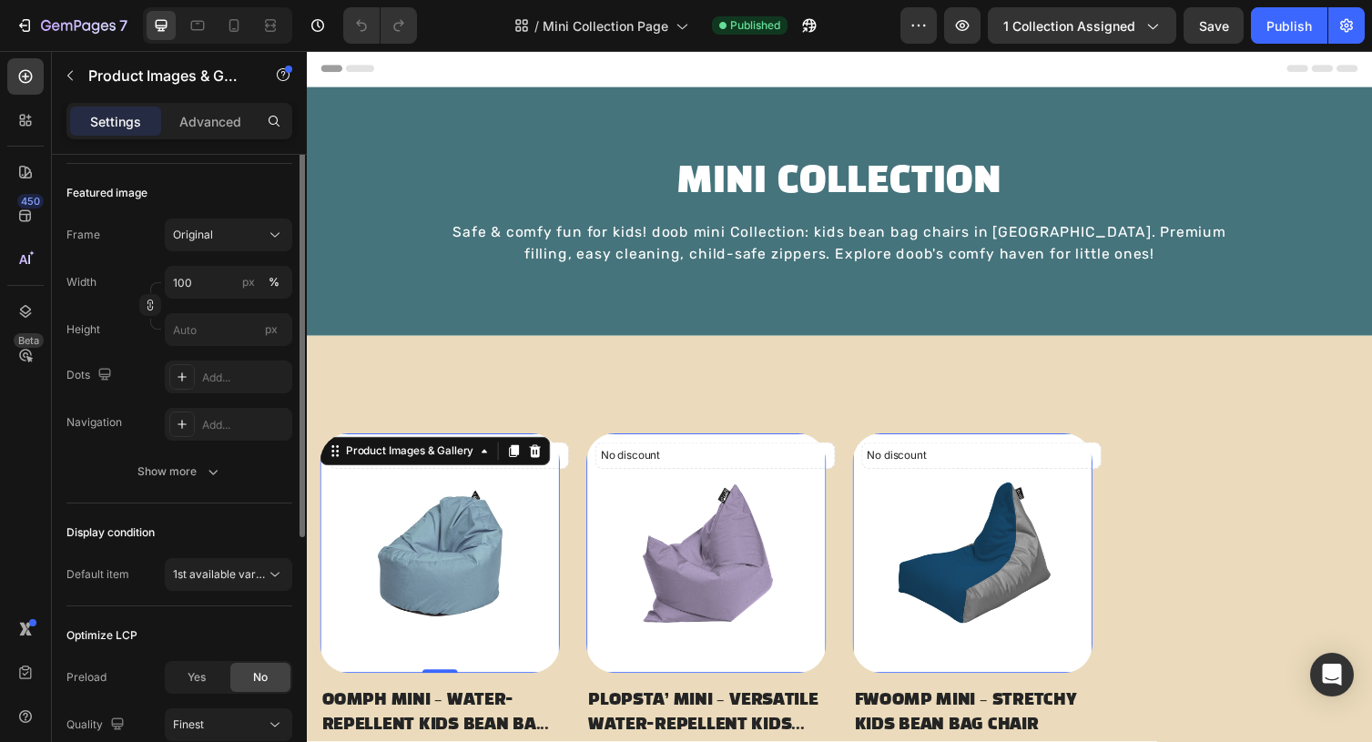
scroll to position [386, 0]
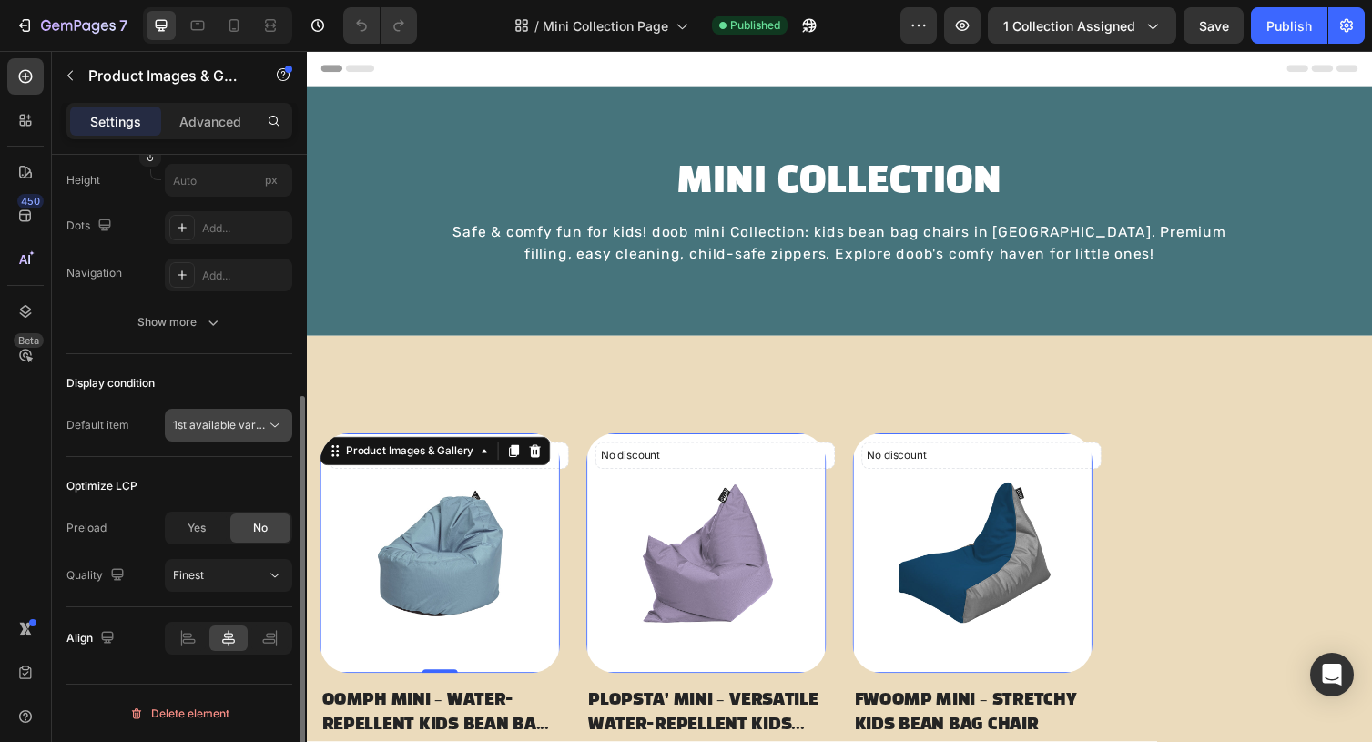
click at [204, 424] on span "1st available variant" at bounding box center [224, 425] width 102 height 14
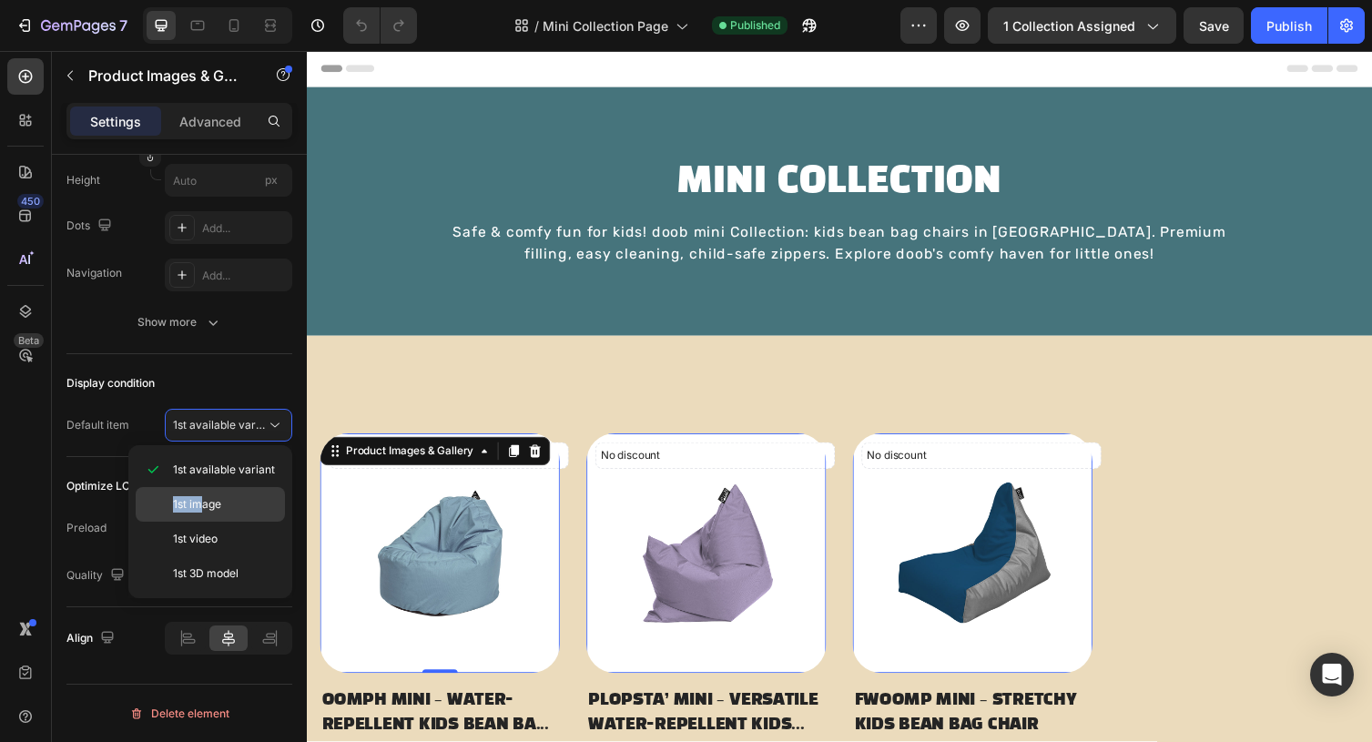
drag, startPoint x: 201, startPoint y: 441, endPoint x: 197, endPoint y: 501, distance: 60.3
click at [197, 501] on div "1st available variant 1st image 1st video 1st 3D model" at bounding box center [210, 522] width 149 height 138
click at [223, 502] on p "1st image" at bounding box center [225, 504] width 104 height 16
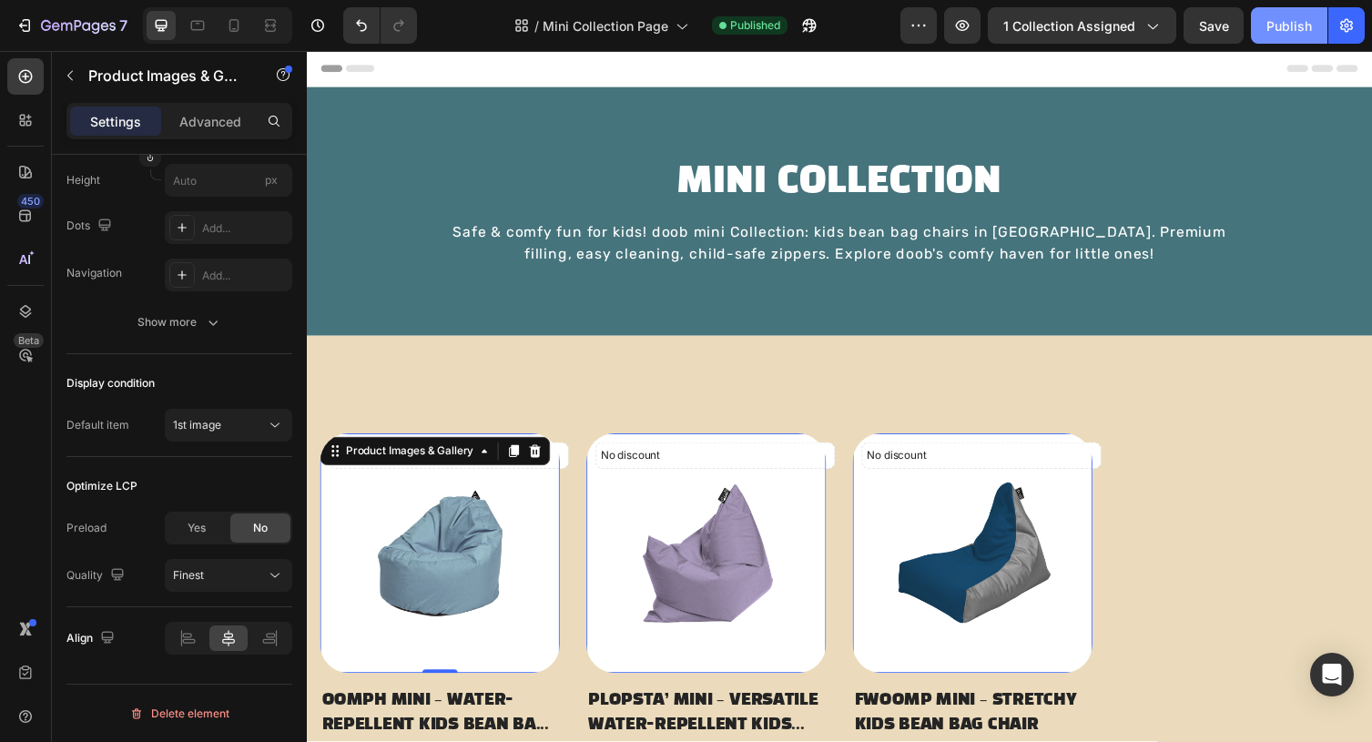
click at [1270, 30] on div "Publish" at bounding box center [1290, 25] width 46 height 19
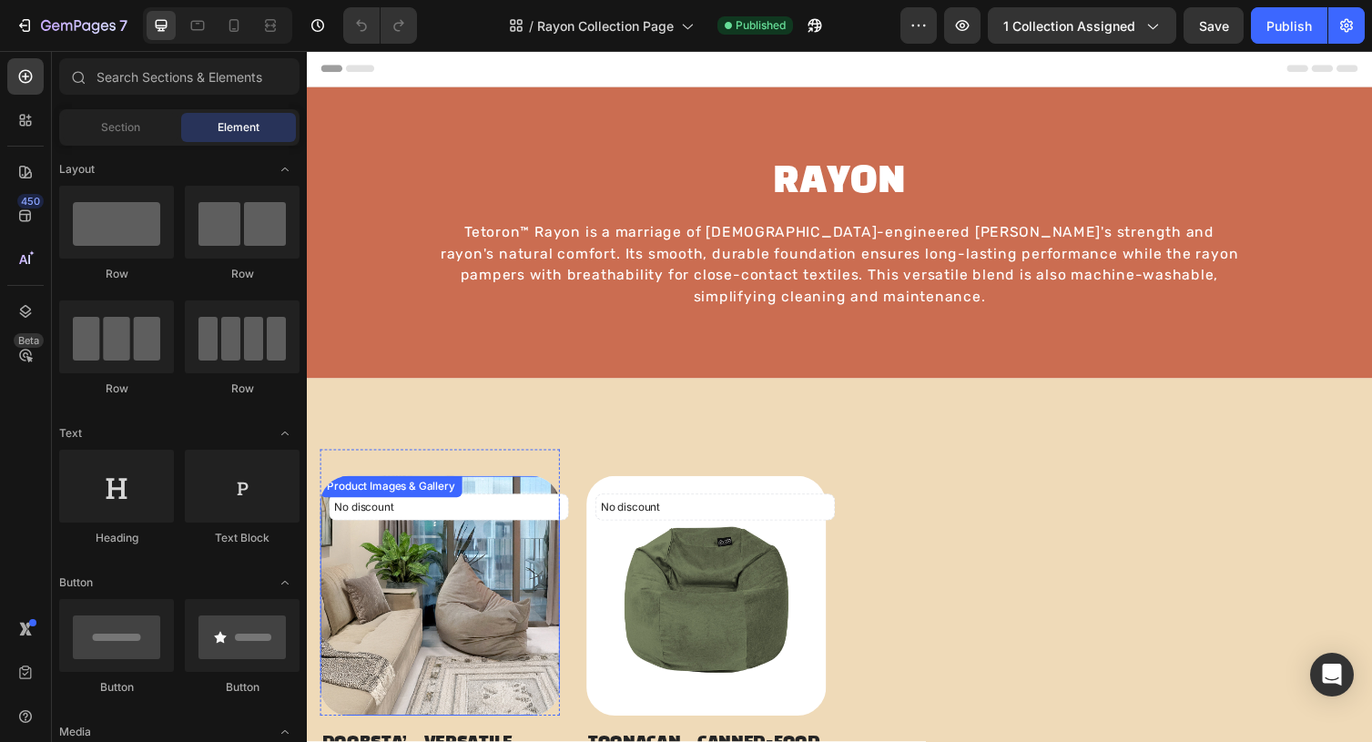
click at [452, 627] on img at bounding box center [444, 610] width 246 height 246
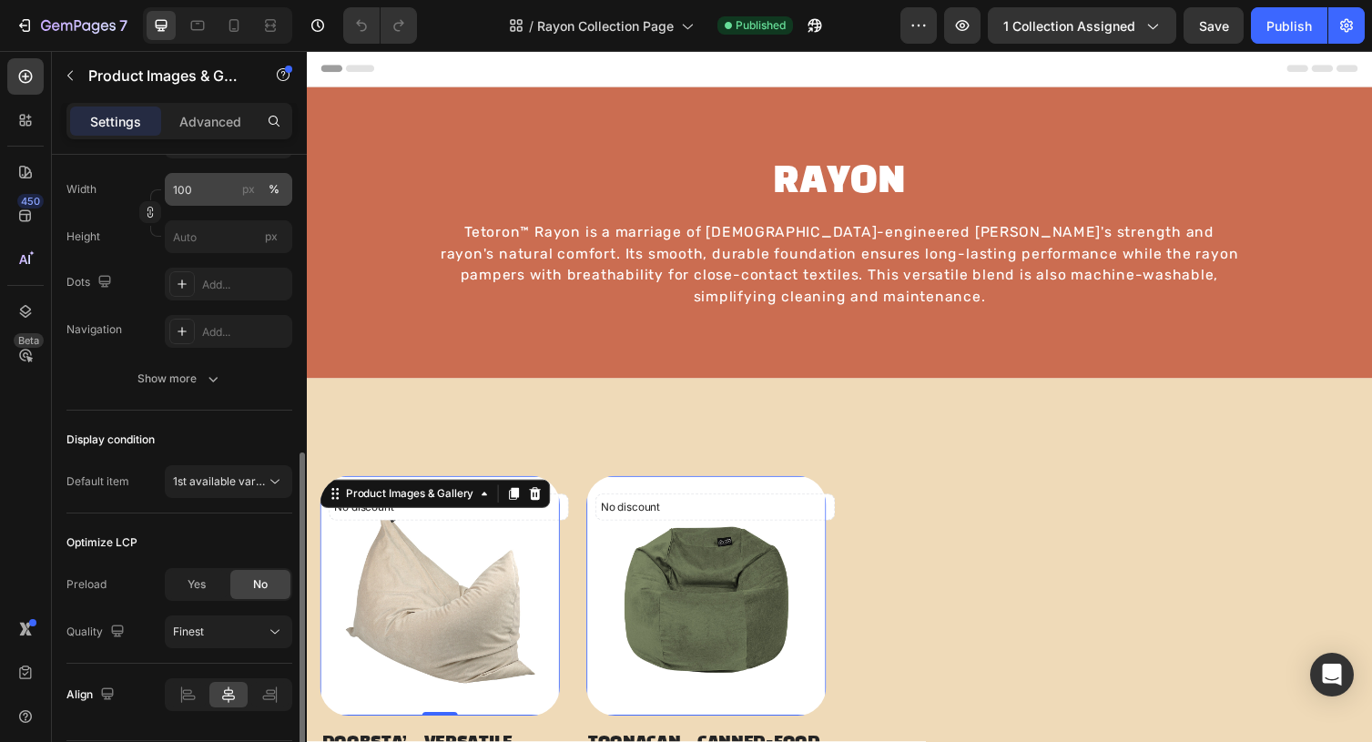
scroll to position [386, 0]
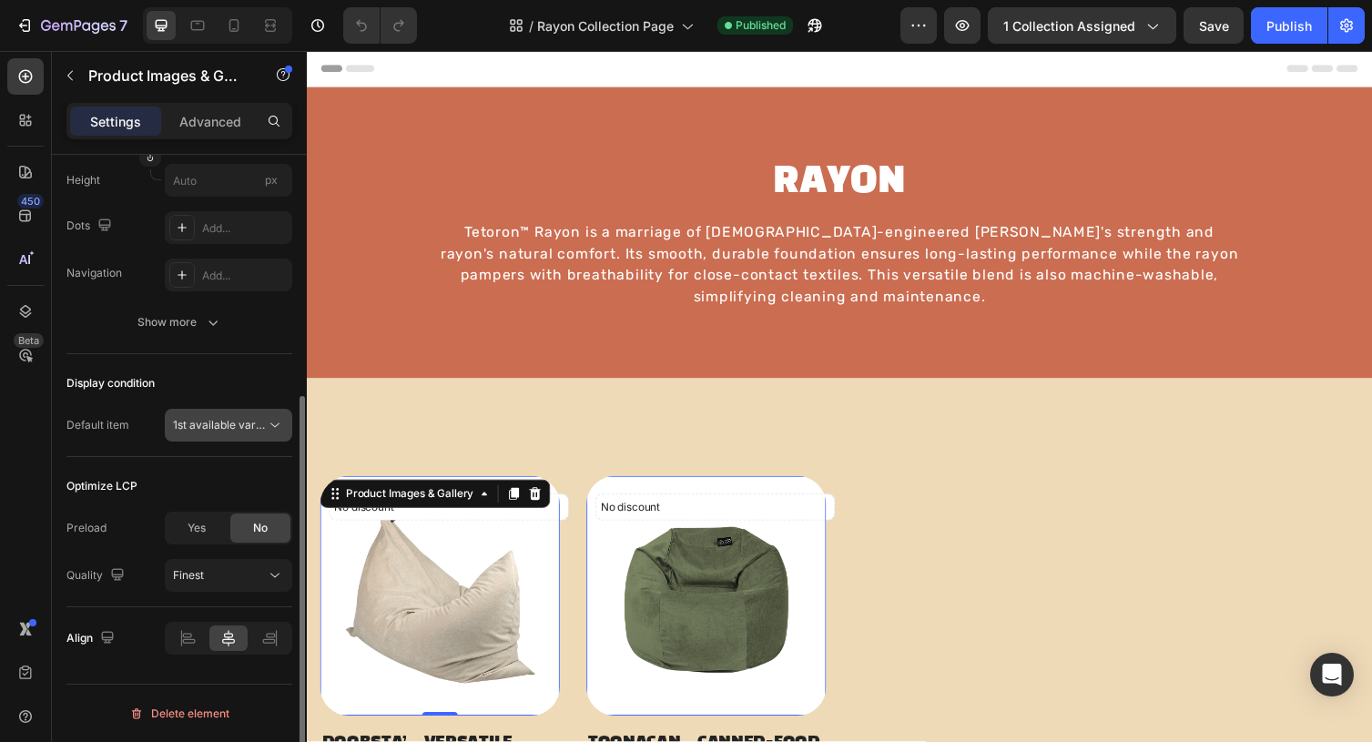
click at [228, 435] on button "1st available variant" at bounding box center [229, 425] width 128 height 33
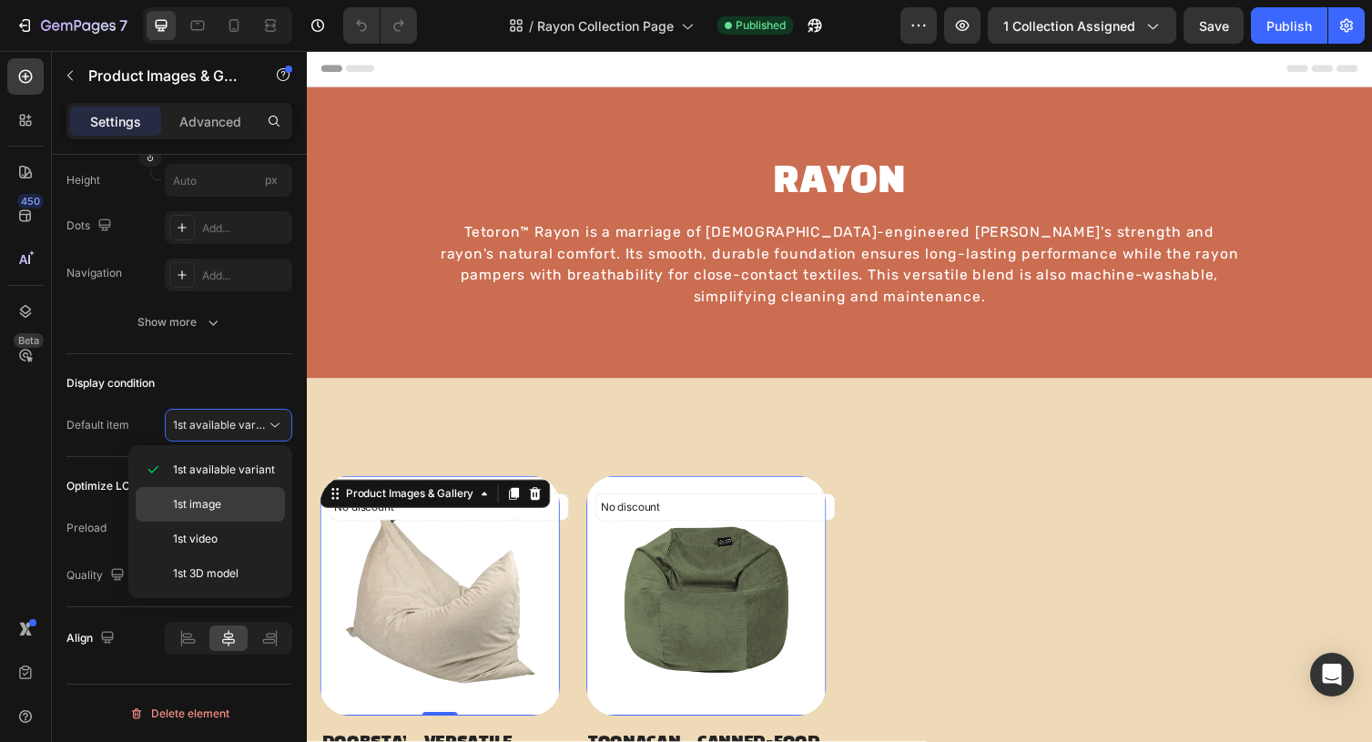
click at [234, 503] on p "1st image" at bounding box center [225, 504] width 104 height 16
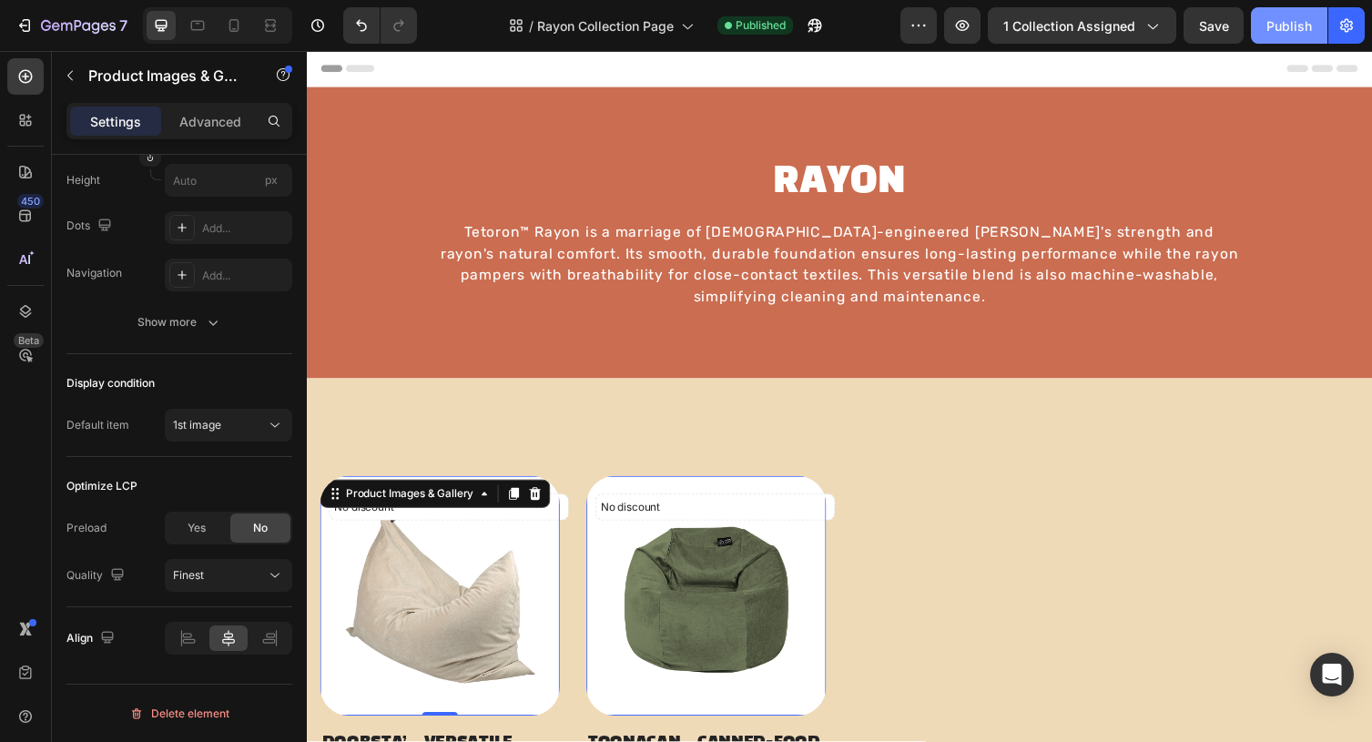
click at [1295, 21] on div "Publish" at bounding box center [1290, 25] width 46 height 19
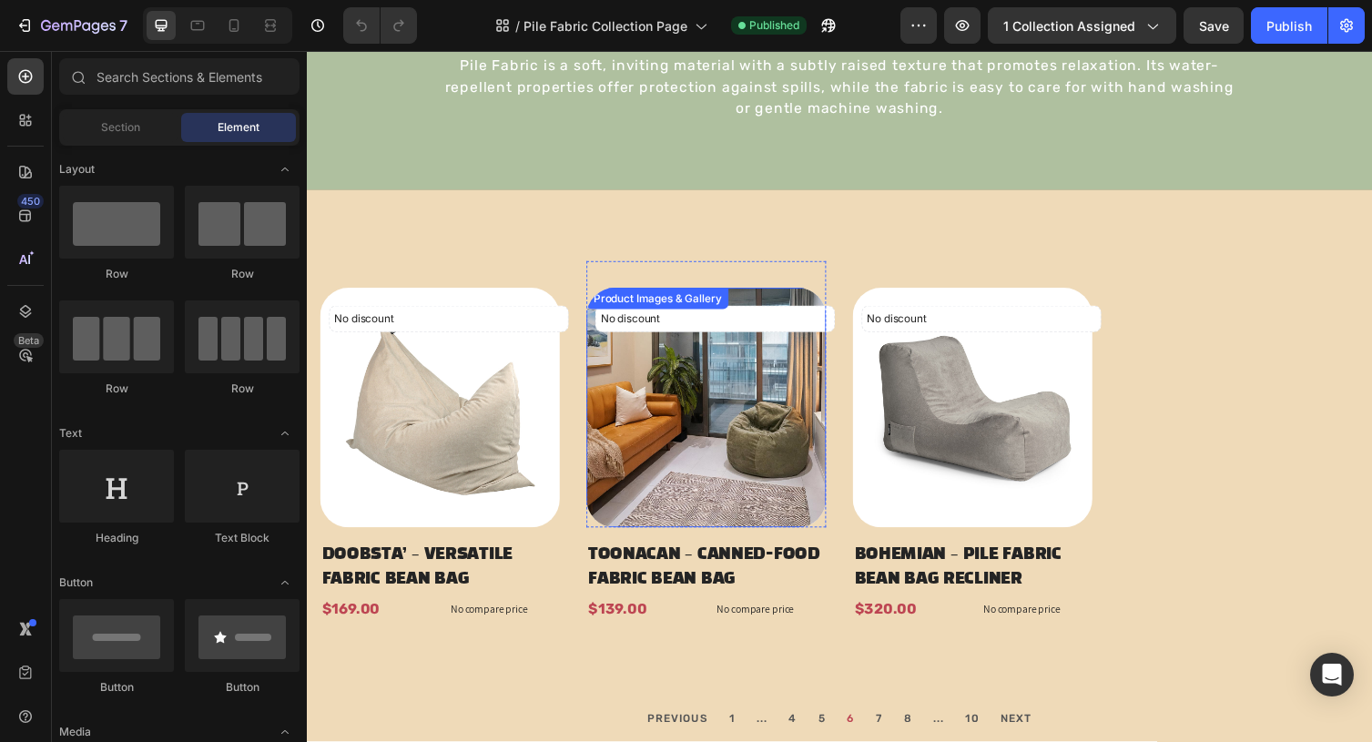
scroll to position [189, 0]
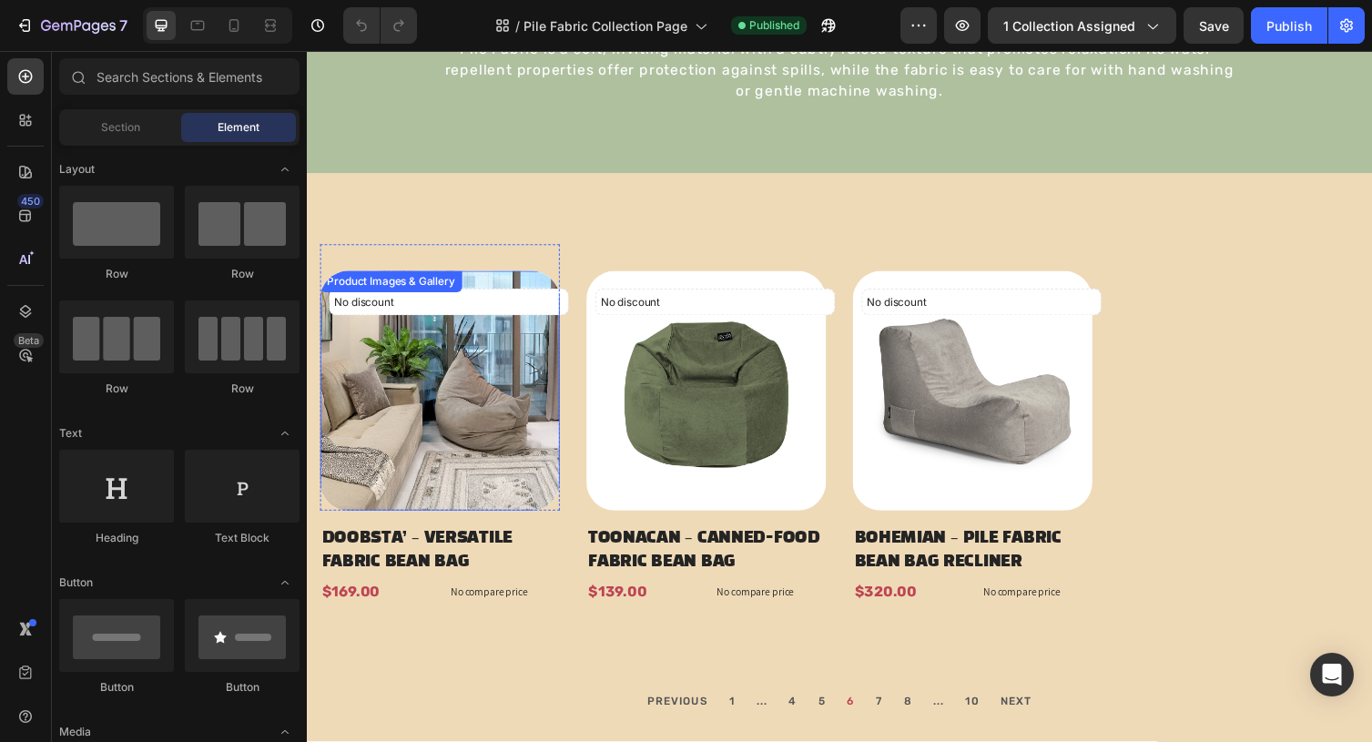
click at [495, 391] on img at bounding box center [444, 400] width 246 height 246
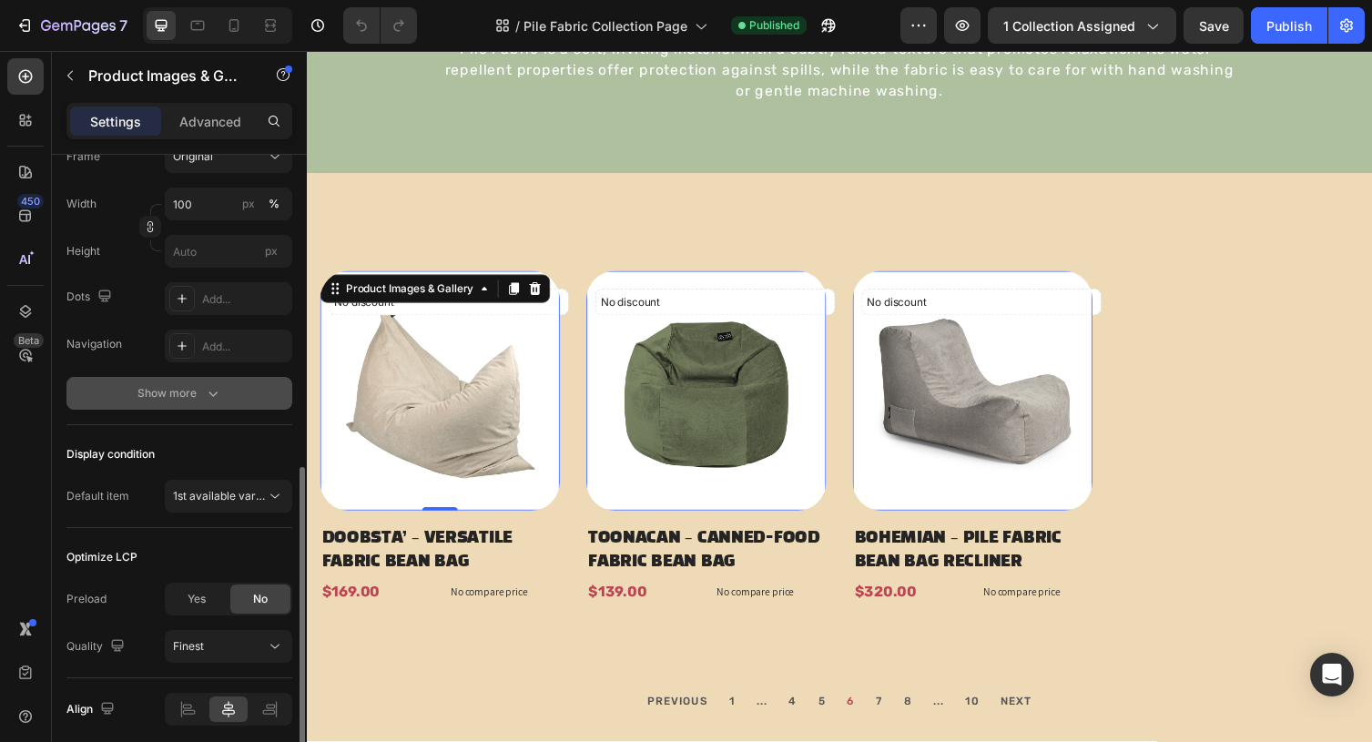
scroll to position [386, 0]
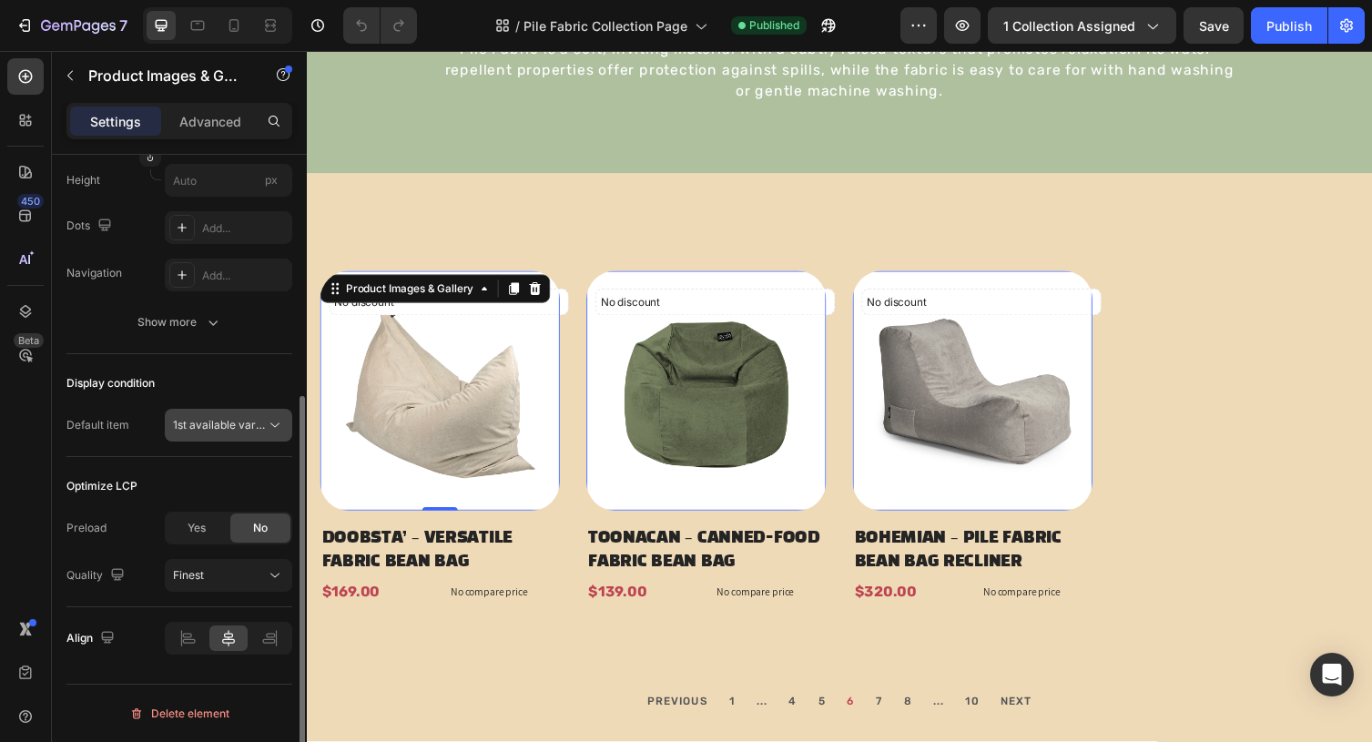
click at [243, 425] on span "1st available variant" at bounding box center [224, 425] width 102 height 14
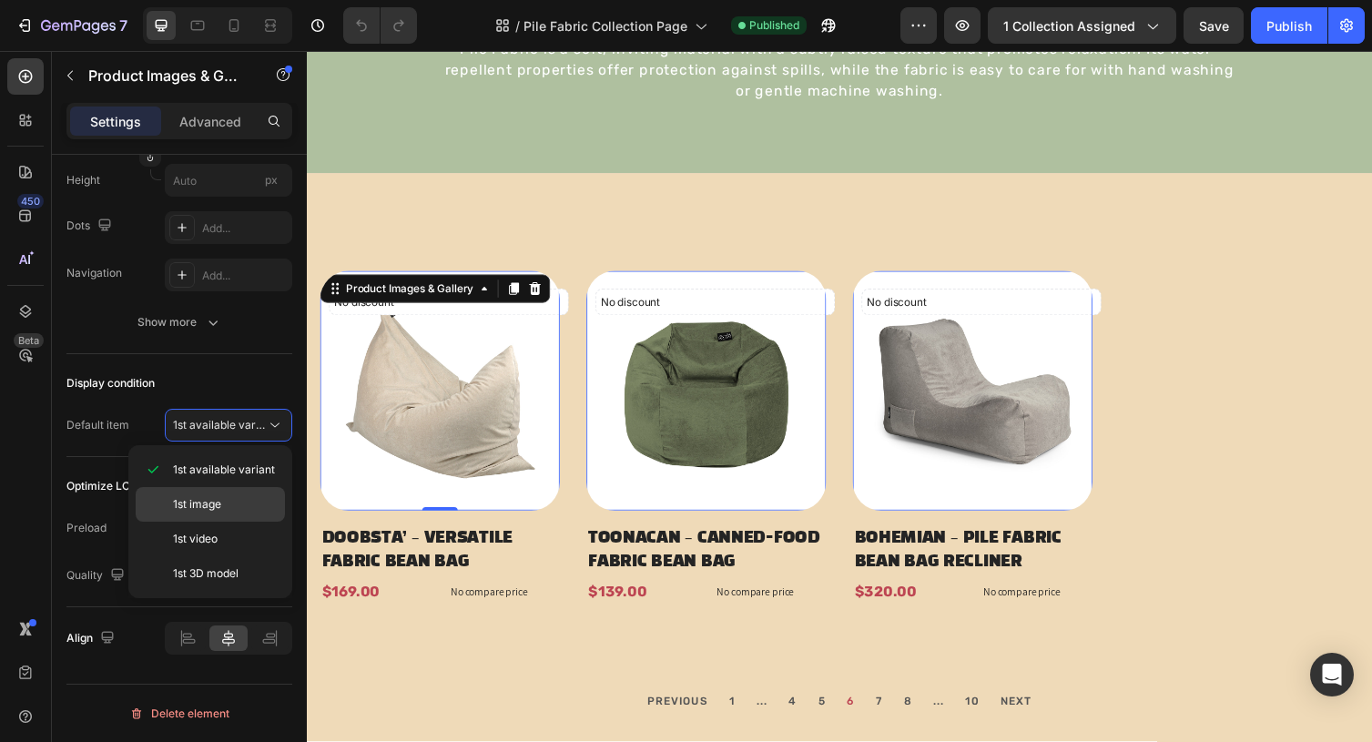
click at [250, 501] on p "1st image" at bounding box center [225, 504] width 104 height 16
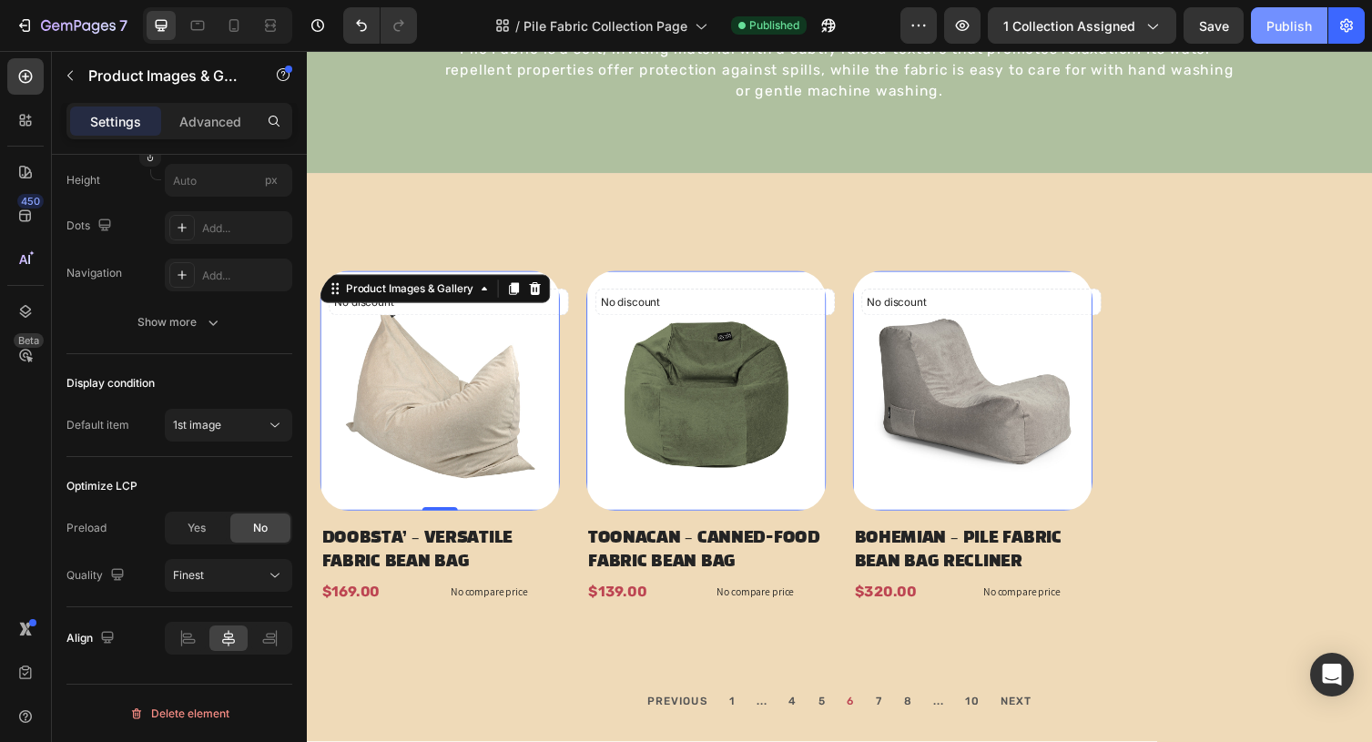
click at [1302, 21] on div "Publish" at bounding box center [1290, 25] width 46 height 19
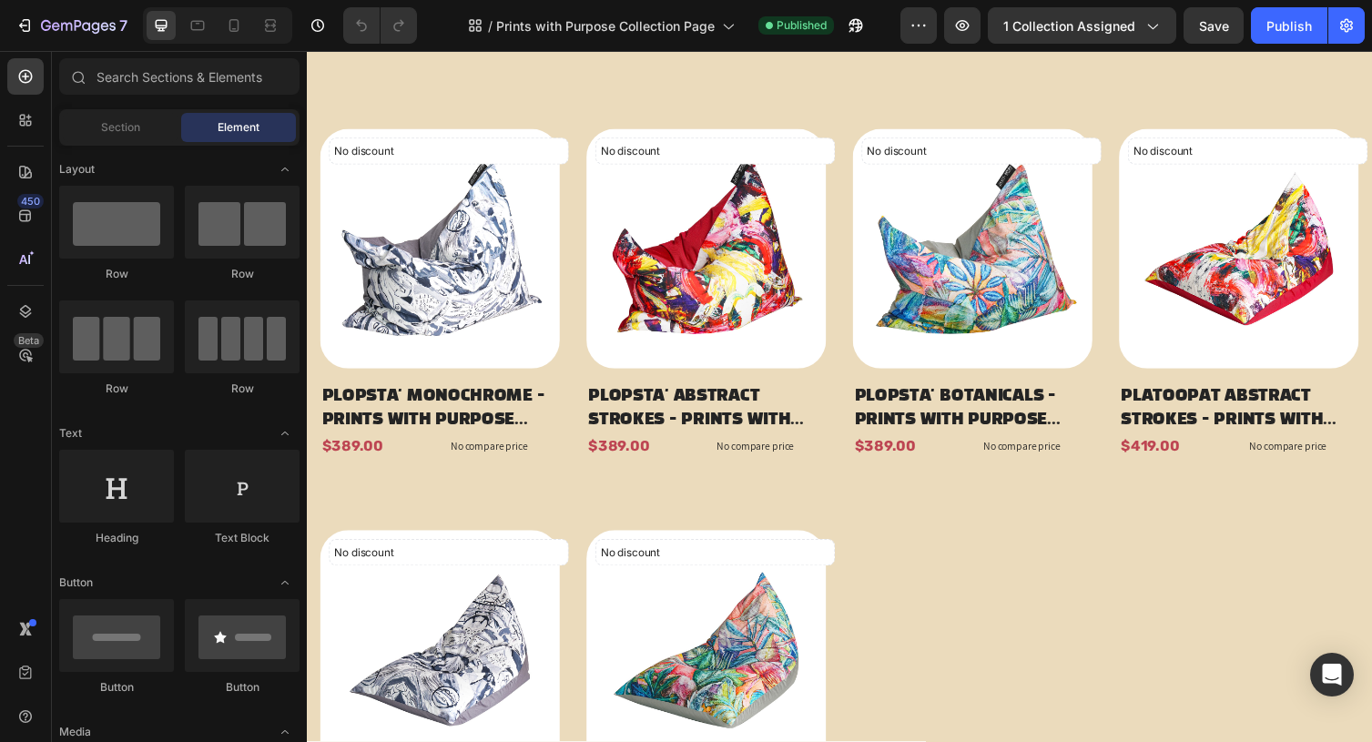
scroll to position [401, 0]
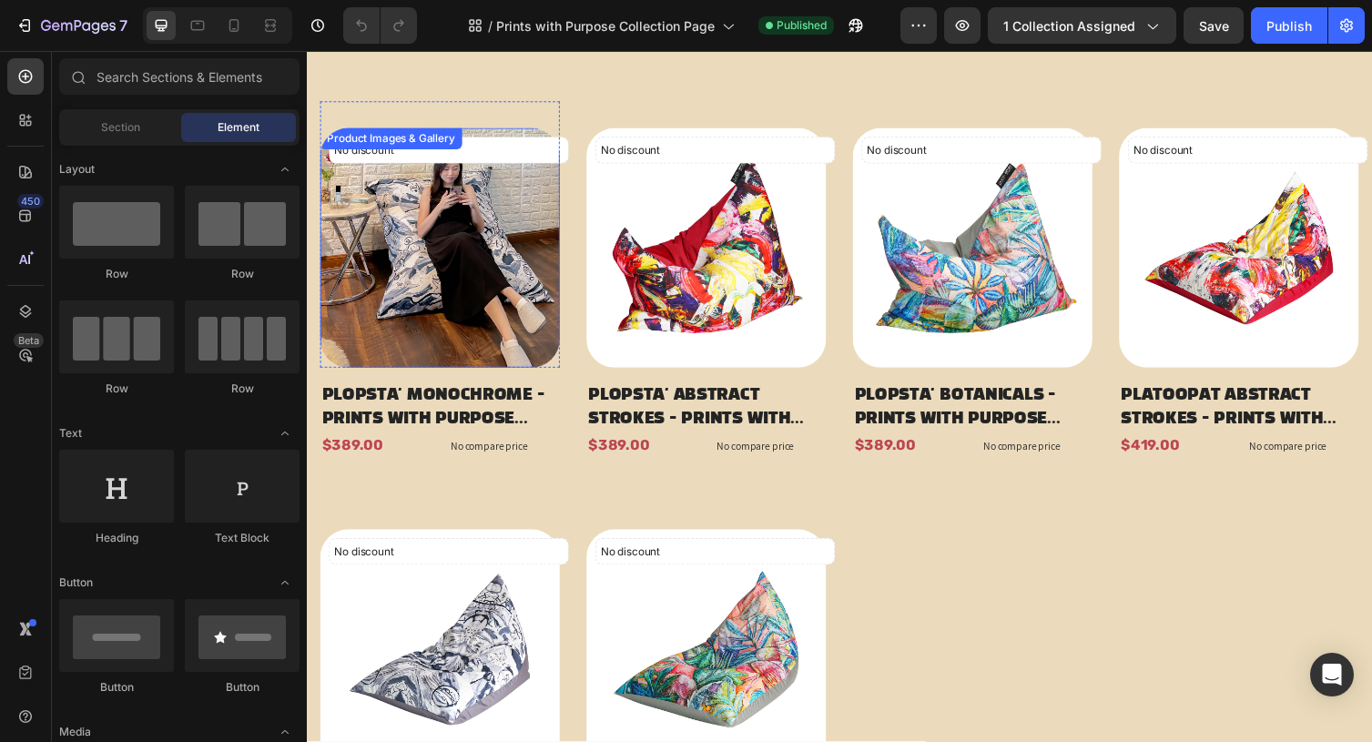
click at [543, 242] on img at bounding box center [444, 253] width 246 height 246
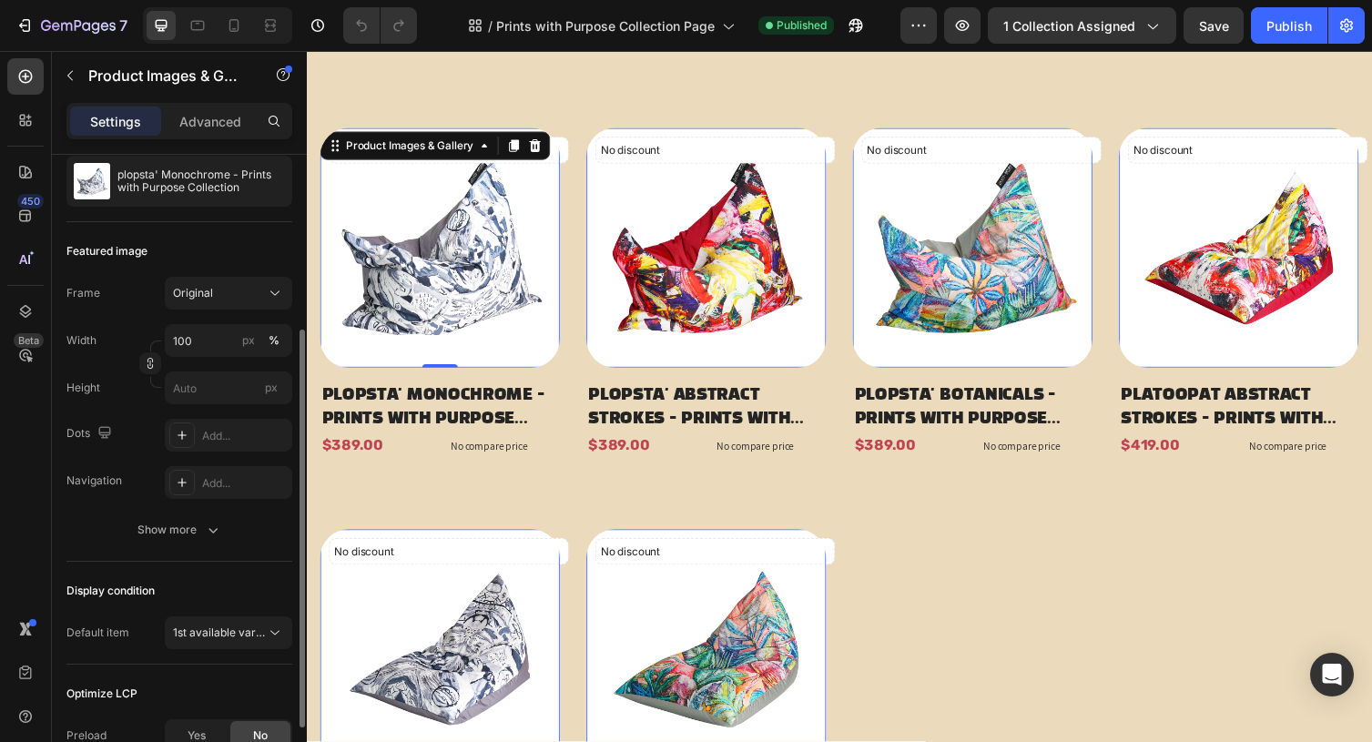
scroll to position [386, 0]
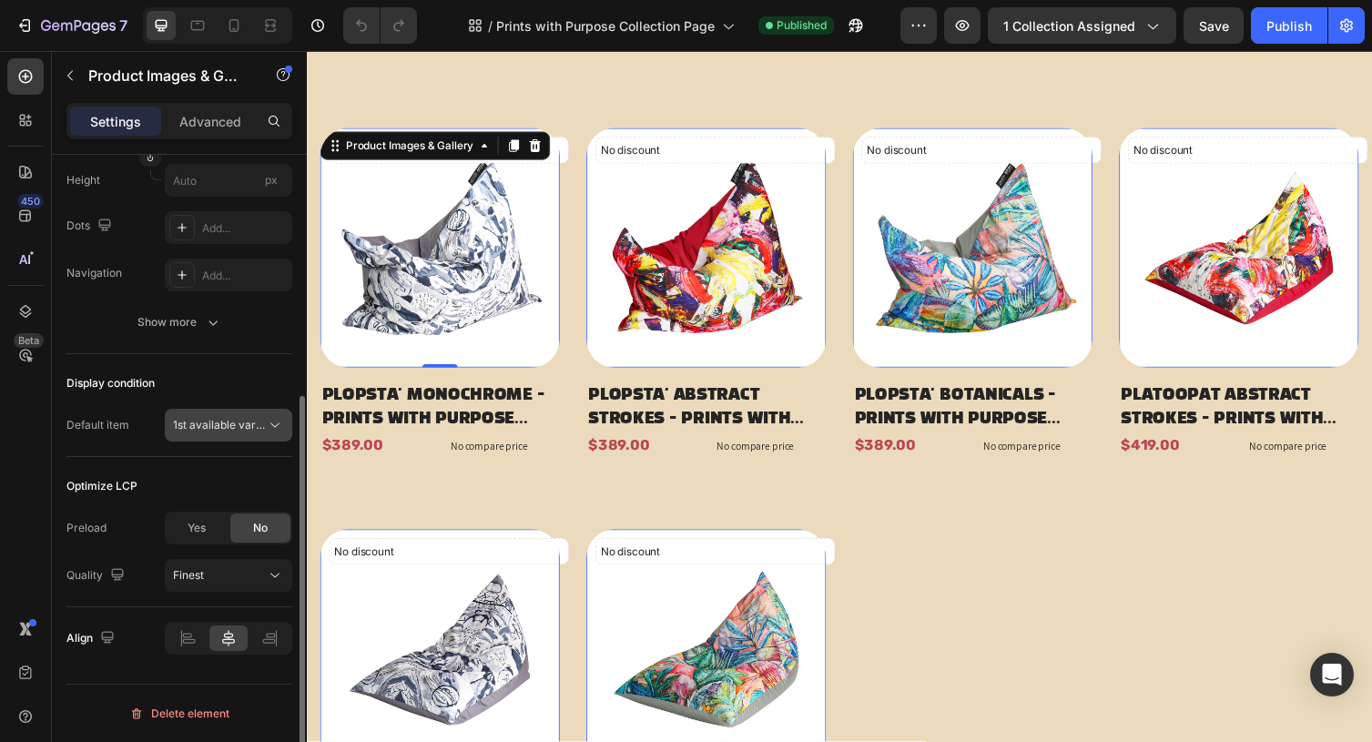
click at [214, 426] on span "1st available variant" at bounding box center [224, 425] width 102 height 14
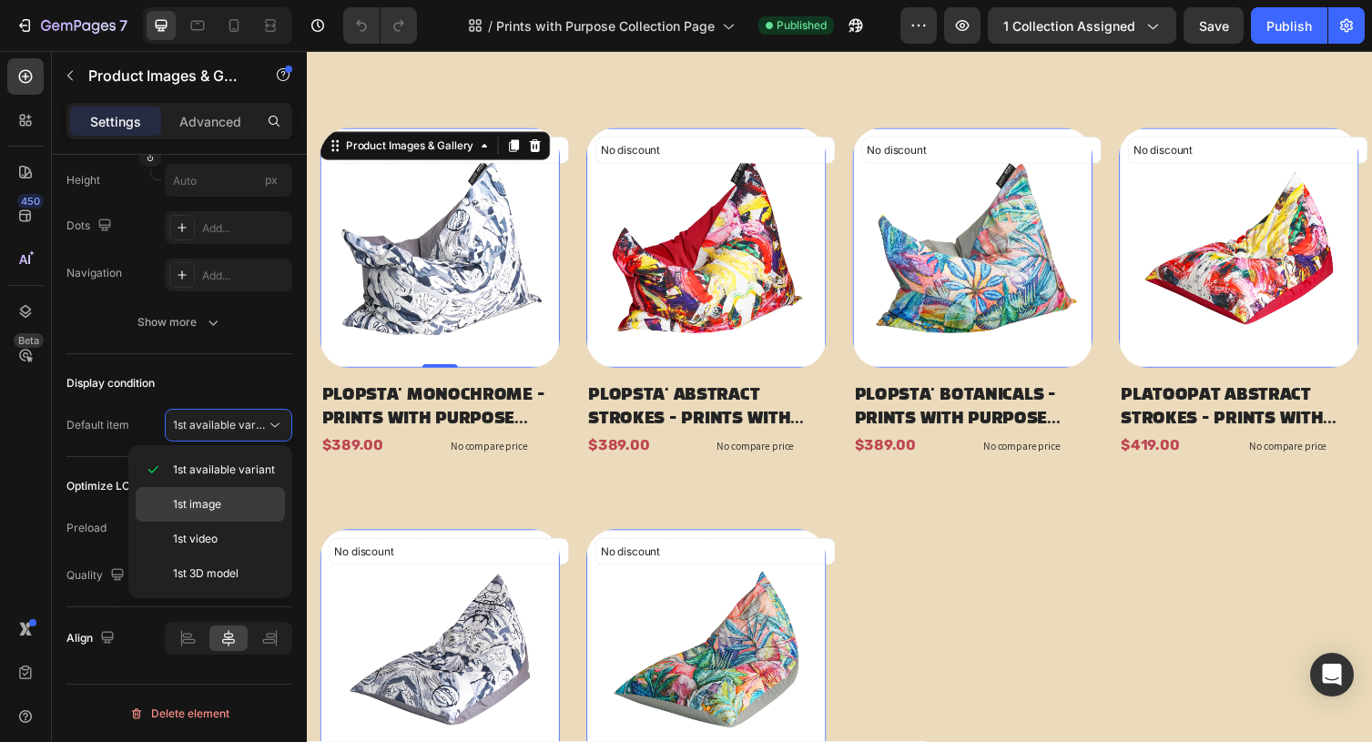
click at [233, 504] on p "1st image" at bounding box center [225, 504] width 104 height 16
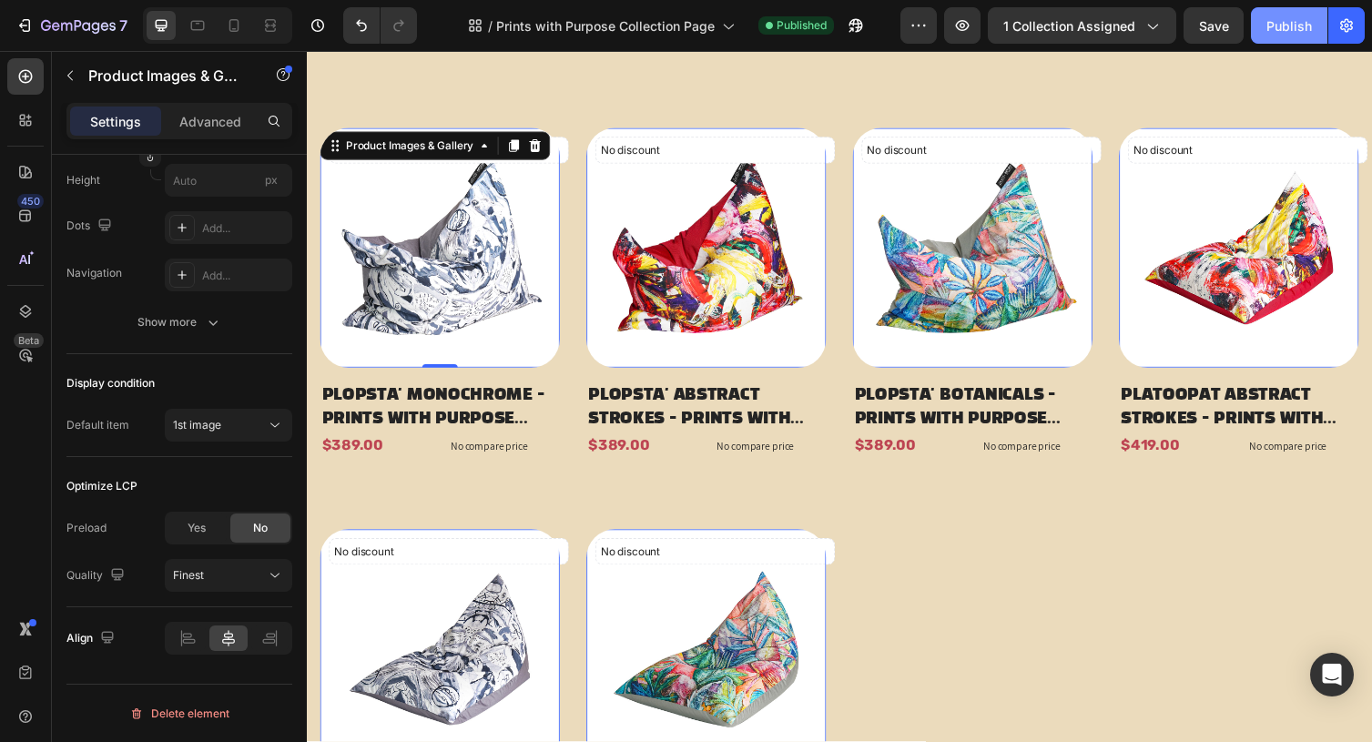
click at [1277, 23] on div "Publish" at bounding box center [1290, 25] width 46 height 19
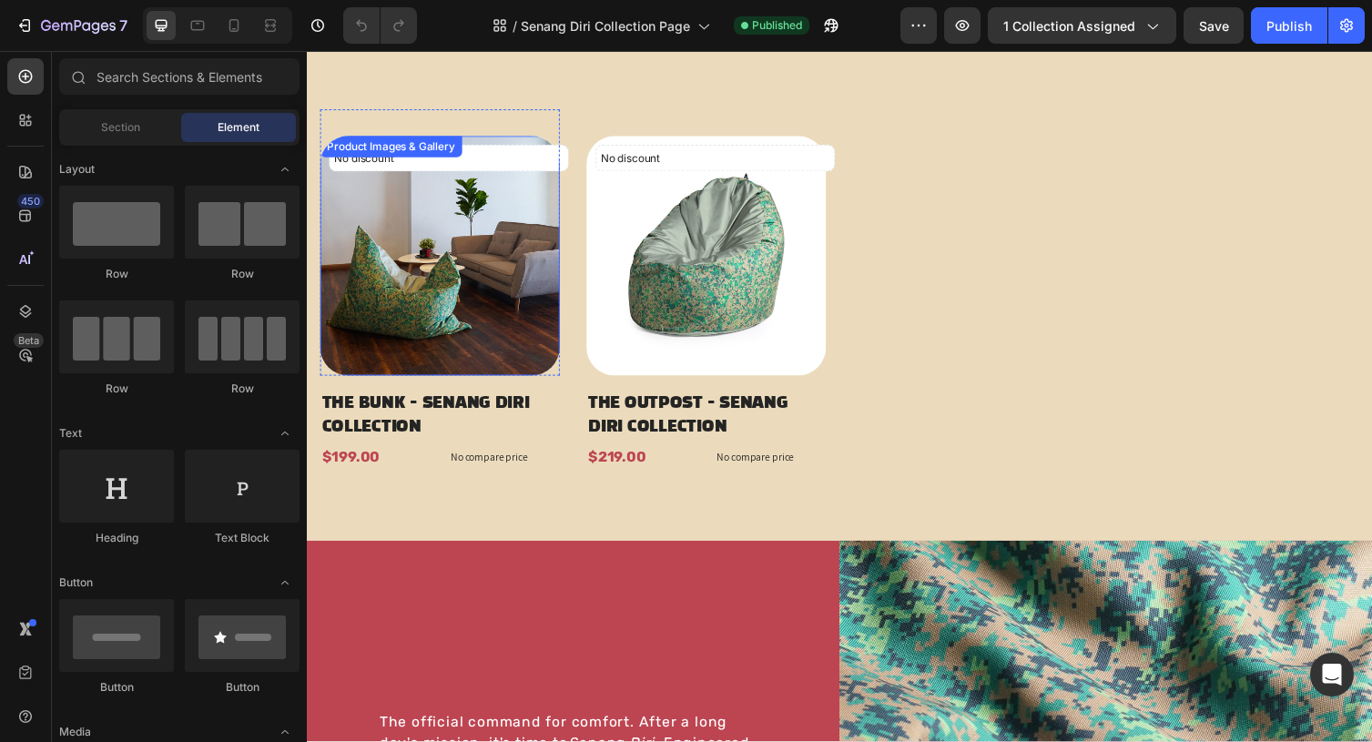
scroll to position [359, 0]
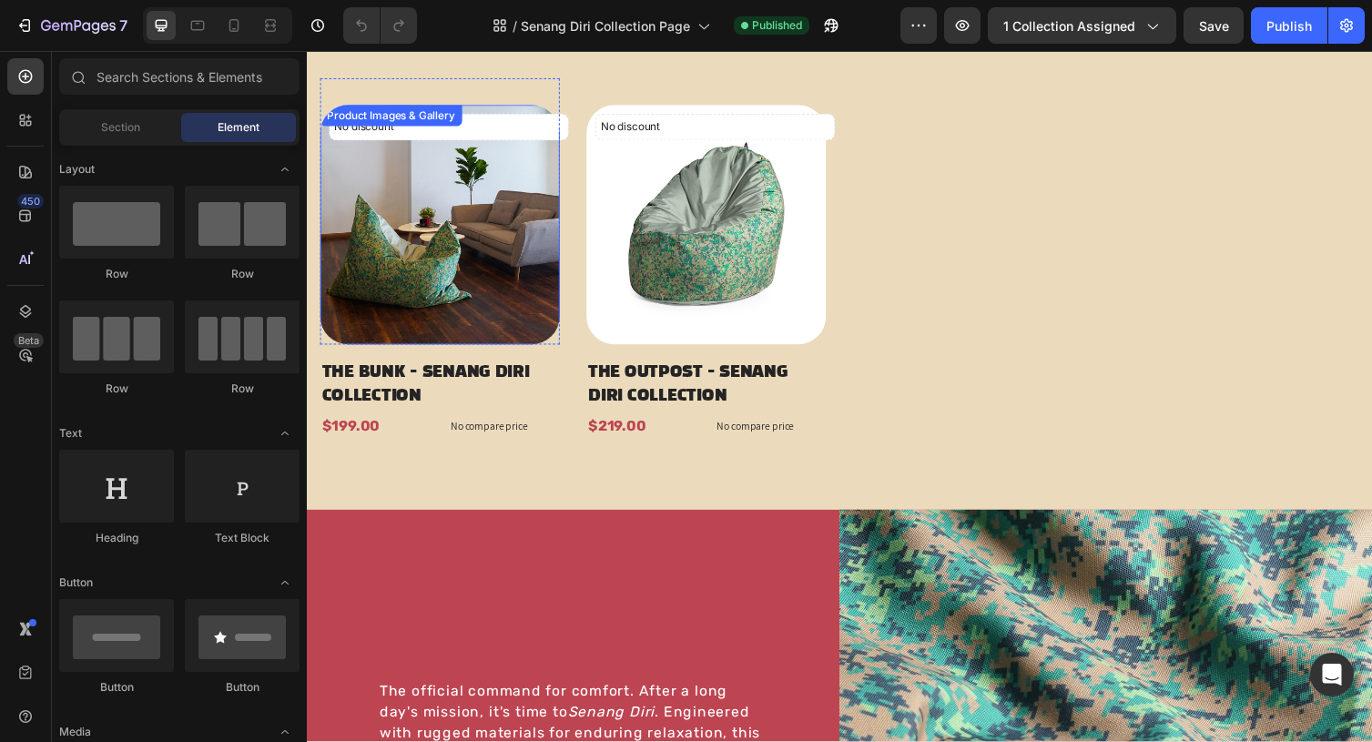
click at [537, 260] on img at bounding box center [444, 230] width 246 height 246
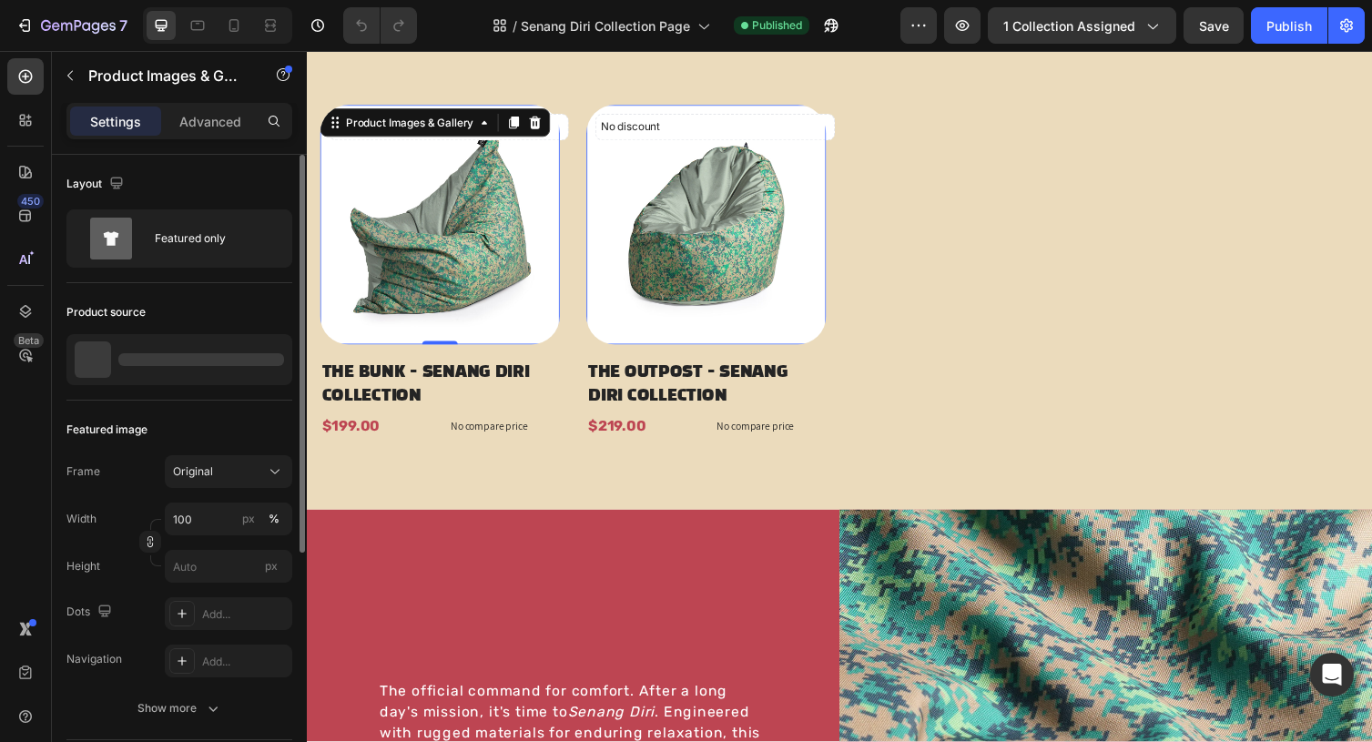
scroll to position [386, 0]
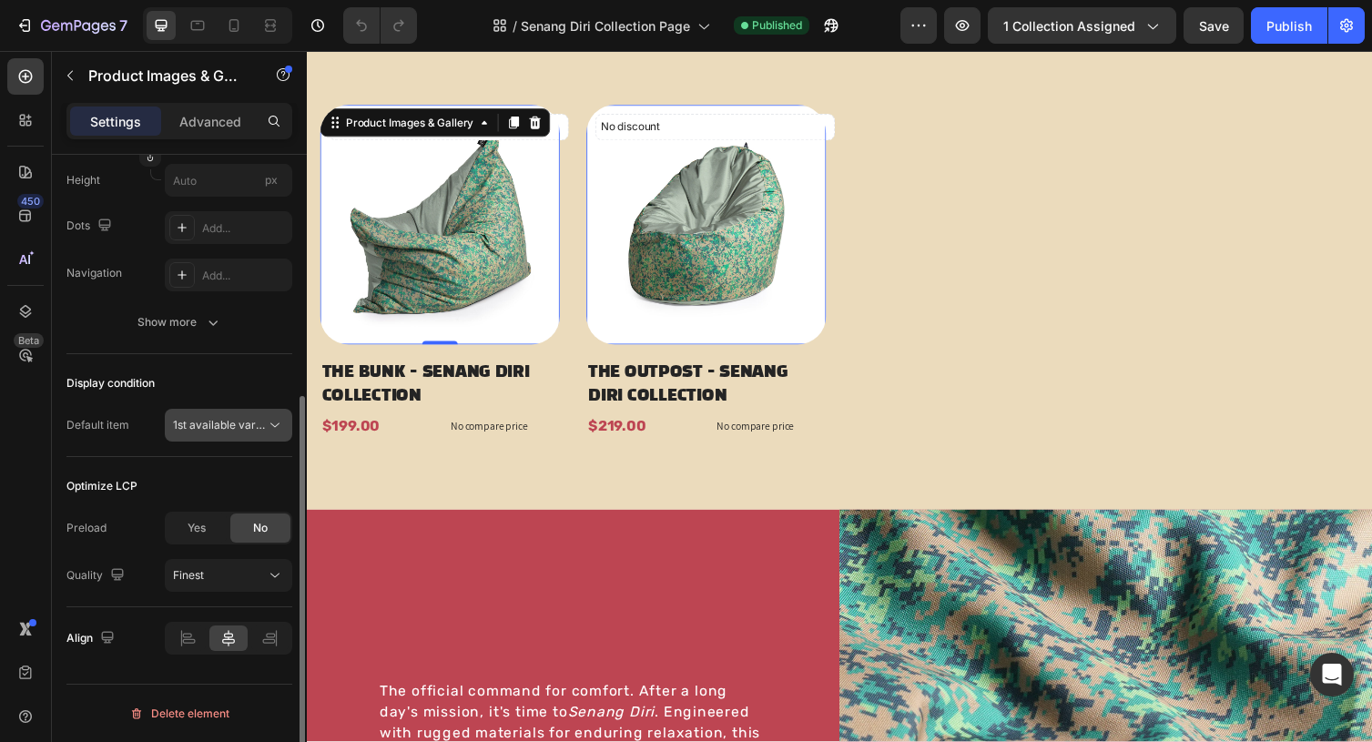
click at [220, 428] on span "1st available variant" at bounding box center [224, 425] width 102 height 14
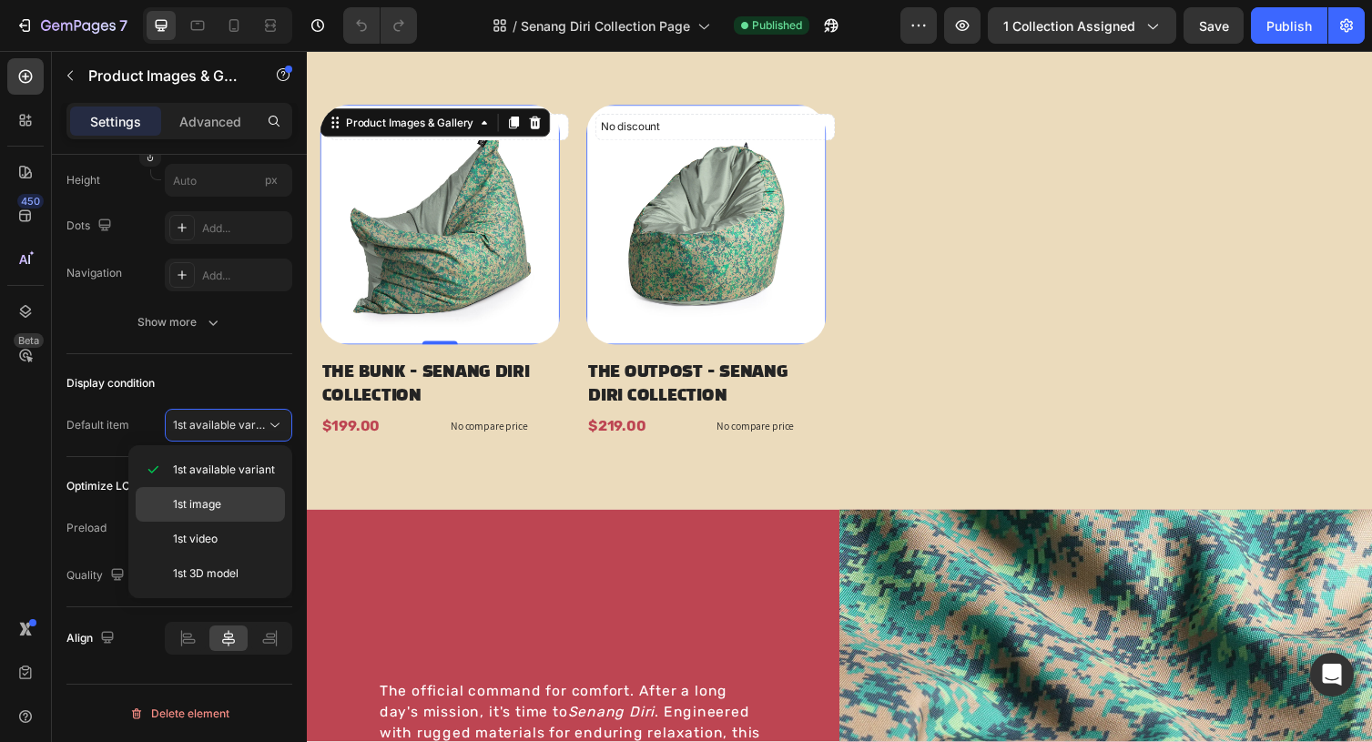
click at [228, 510] on p "1st image" at bounding box center [225, 504] width 104 height 16
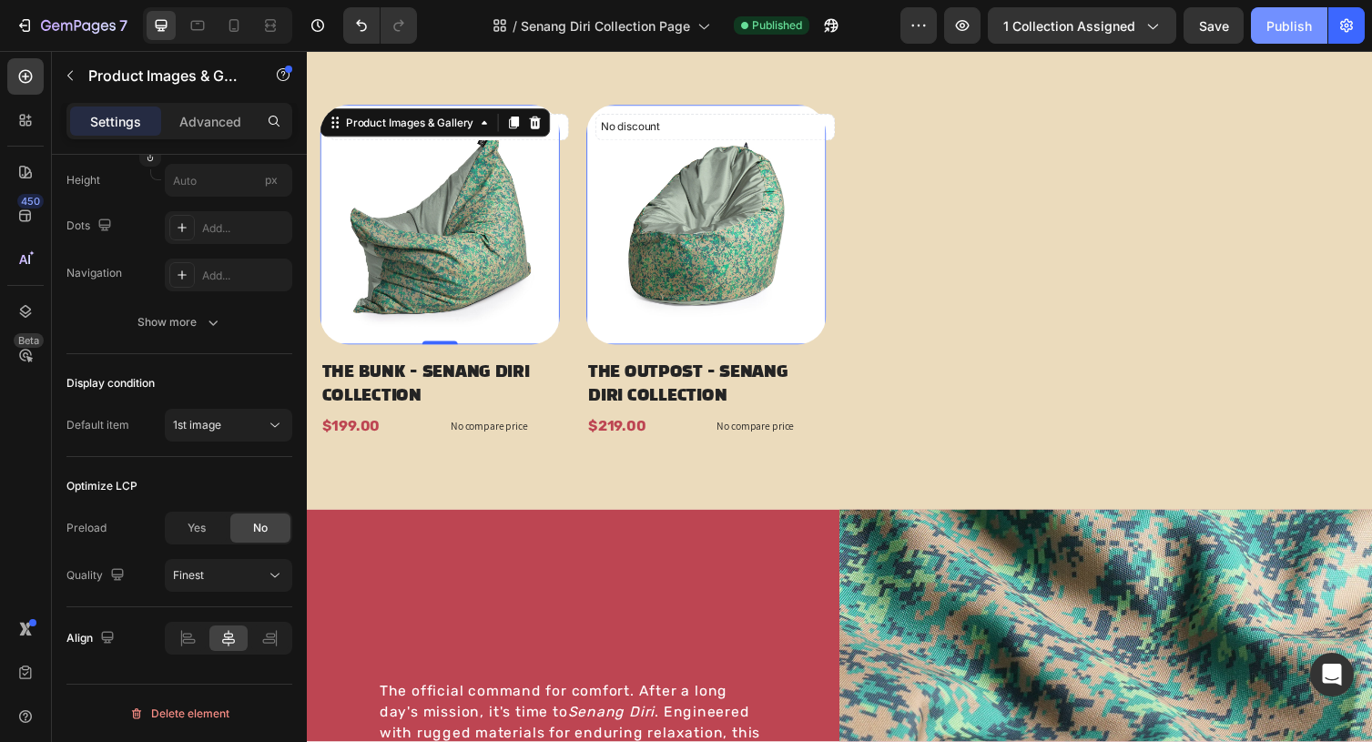
click at [1287, 23] on div "Publish" at bounding box center [1290, 25] width 46 height 19
